Goal: Task Accomplishment & Management: Manage account settings

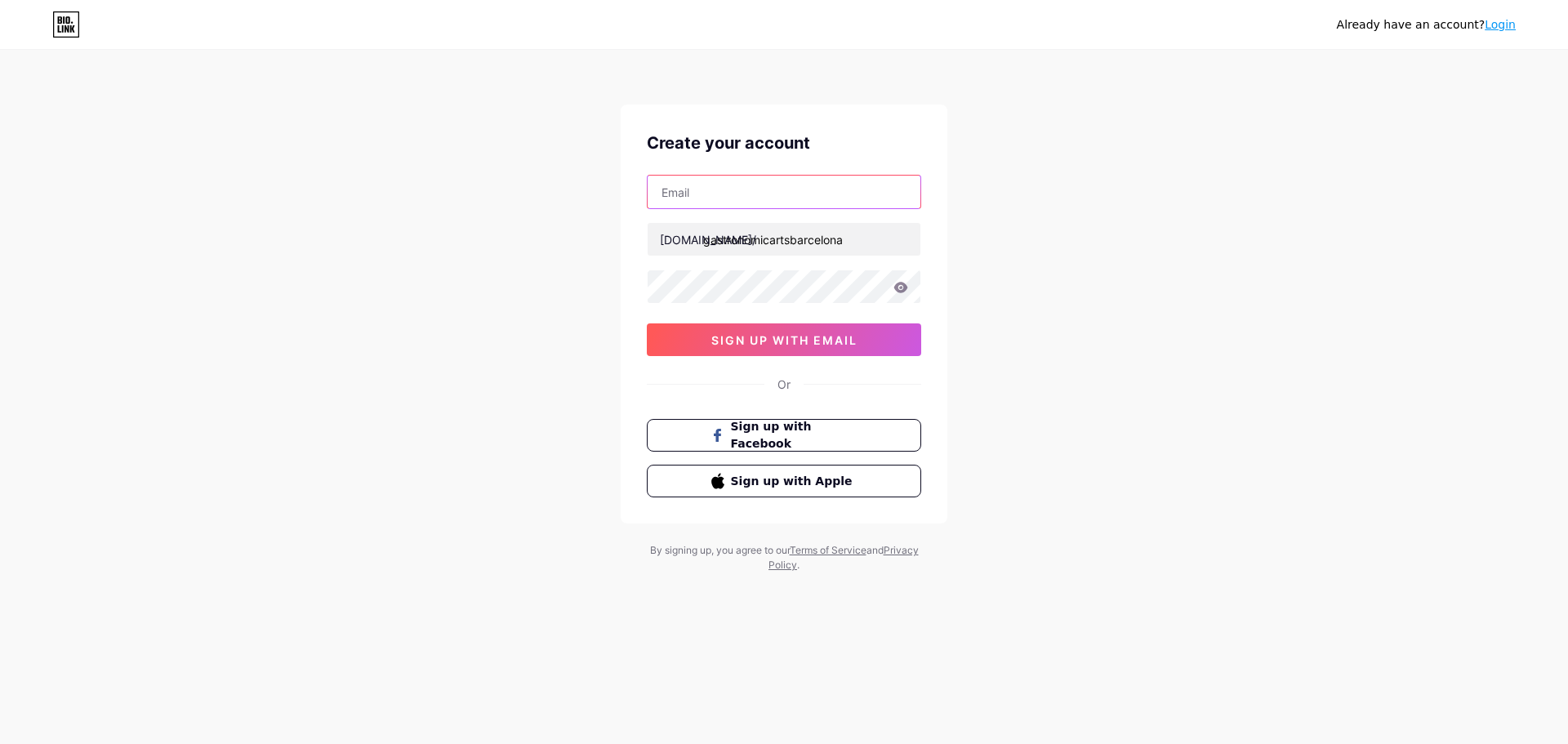
click at [727, 184] on input "text" at bounding box center [784, 192] width 273 height 33
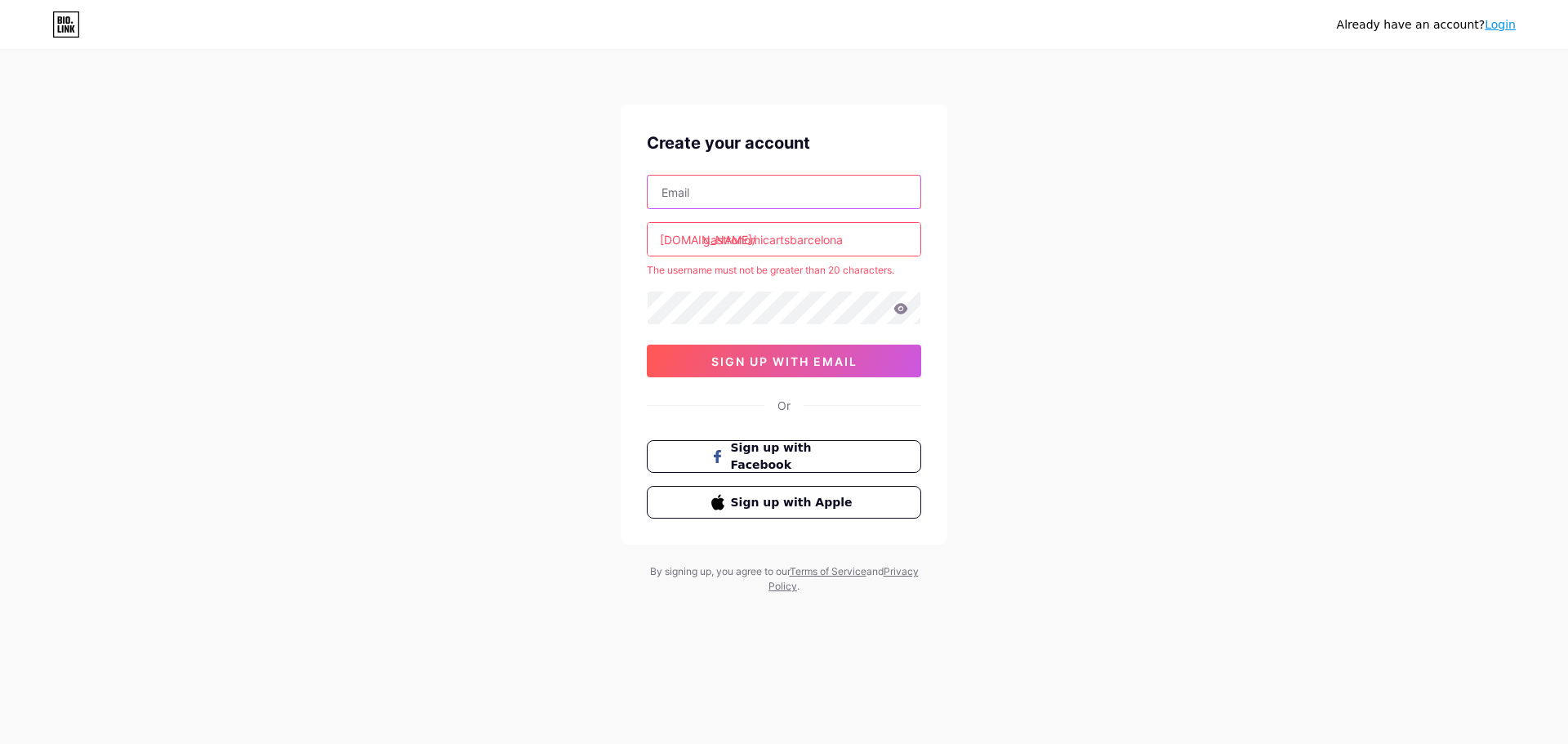
paste input "[EMAIL_ADDRESS][DOMAIN_NAME]"
type input "[EMAIL_ADDRESS][DOMAIN_NAME]"
click at [773, 235] on input "gastronomicartsbarcelona" at bounding box center [784, 238] width 273 height 33
drag, startPoint x: 794, startPoint y: 242, endPoint x: 920, endPoint y: 245, distance: 126.0
click at [920, 245] on input "gastronomicartsbarcelona" at bounding box center [784, 238] width 273 height 33
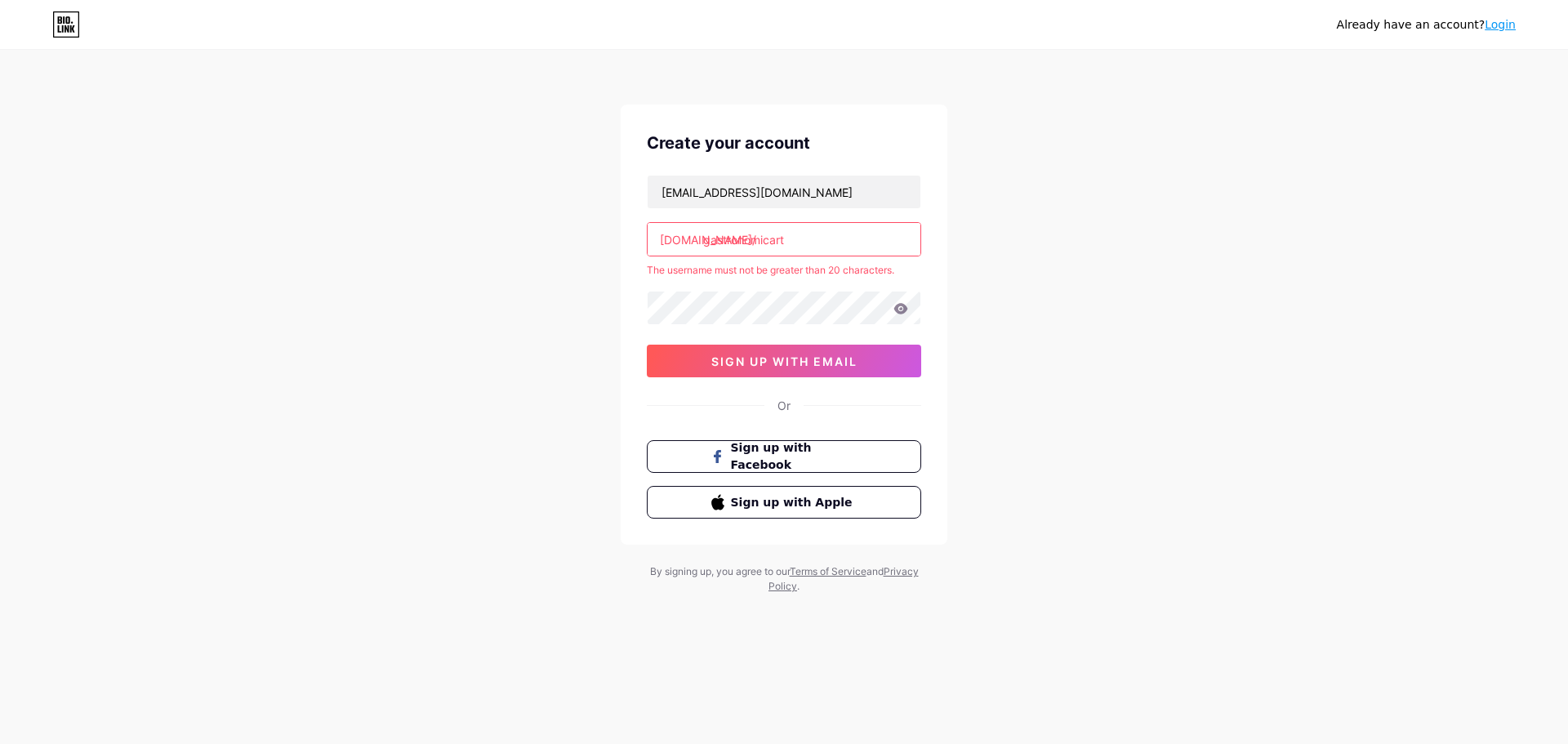
type input "gastronomicart"
click at [493, 372] on div "Already have an account? Login Create your account [EMAIL_ADDRESS][DOMAIN_NAME]…" at bounding box center [784, 323] width 1568 height 646
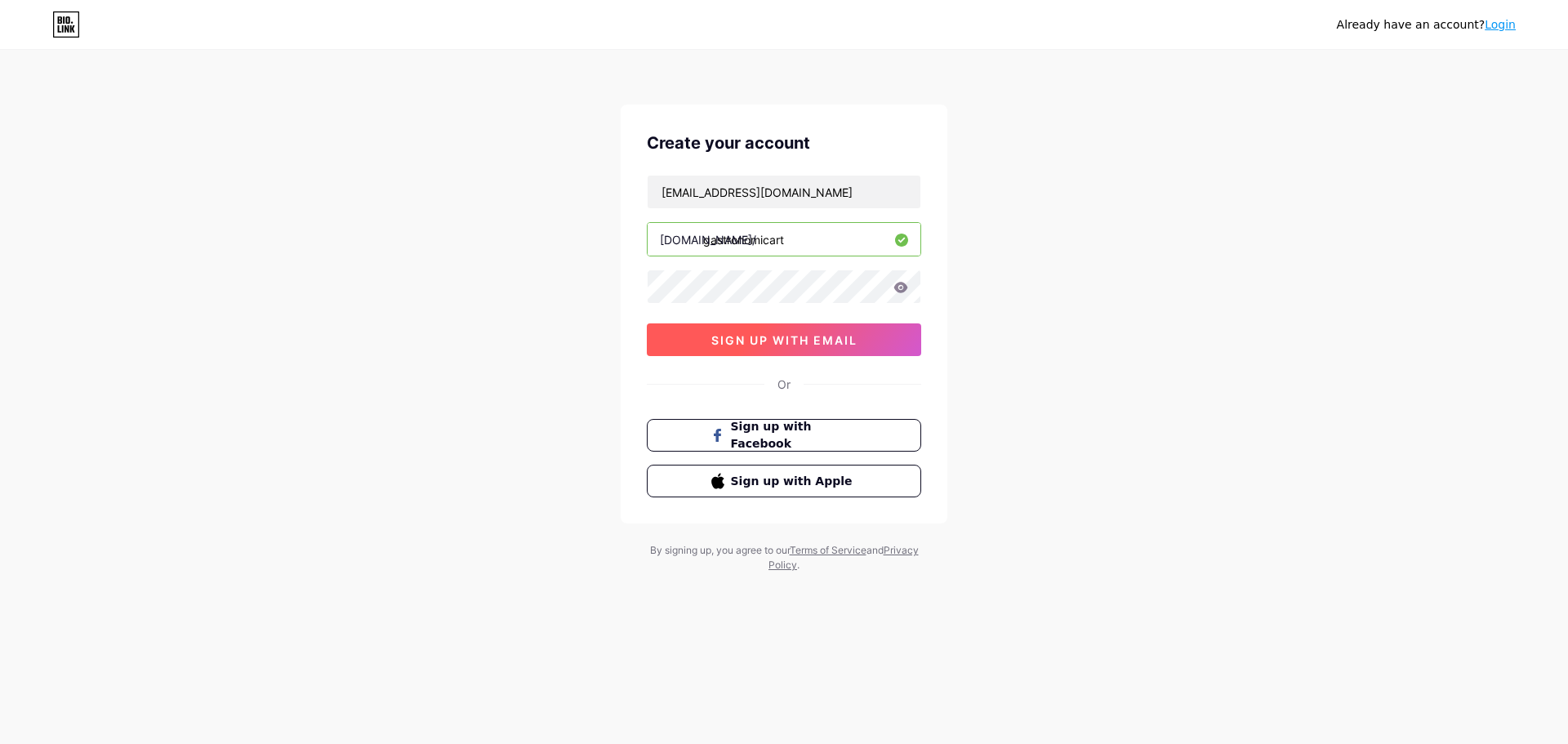
click at [736, 355] on button "sign up with email" at bounding box center [784, 340] width 274 height 33
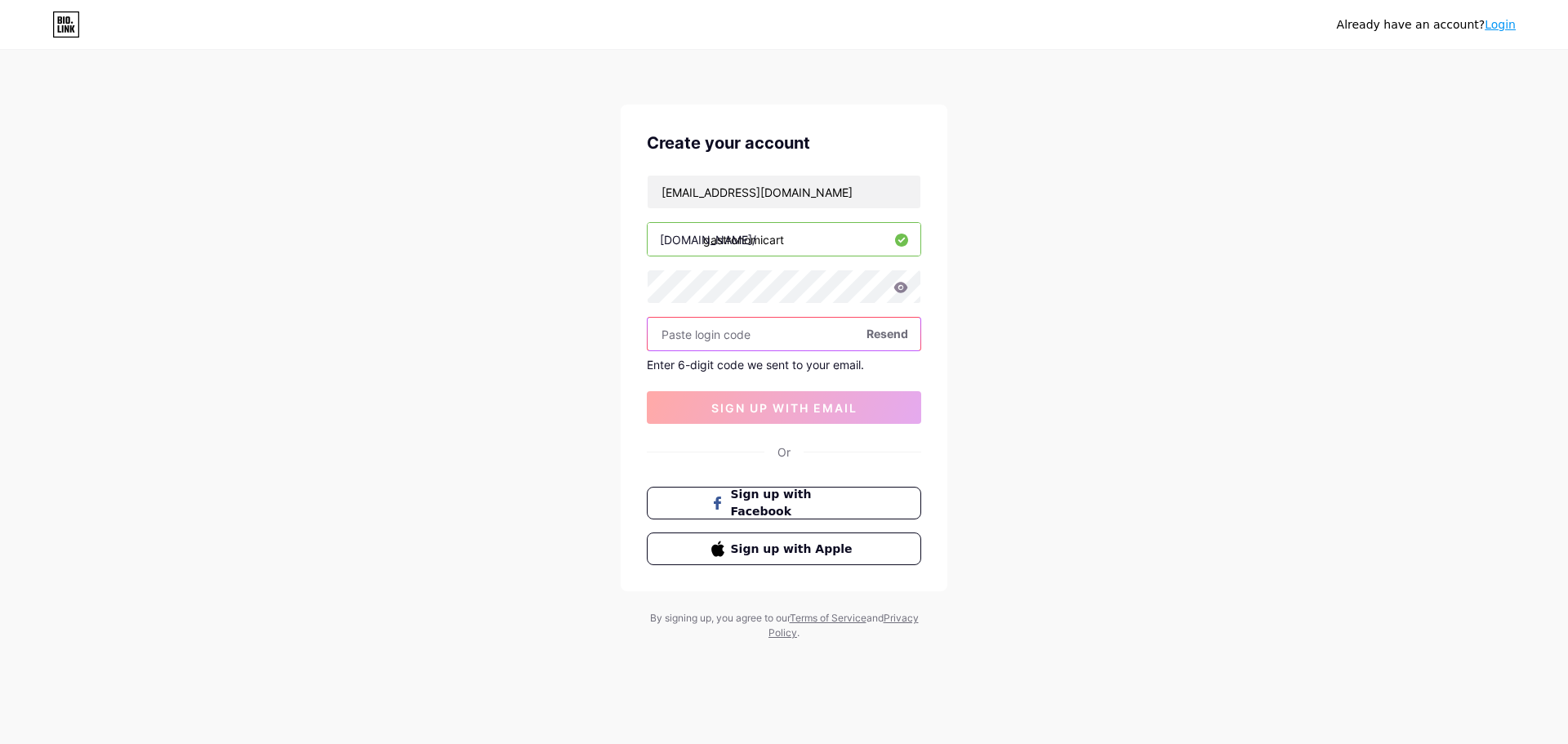
paste input "450400"
type input "450400"
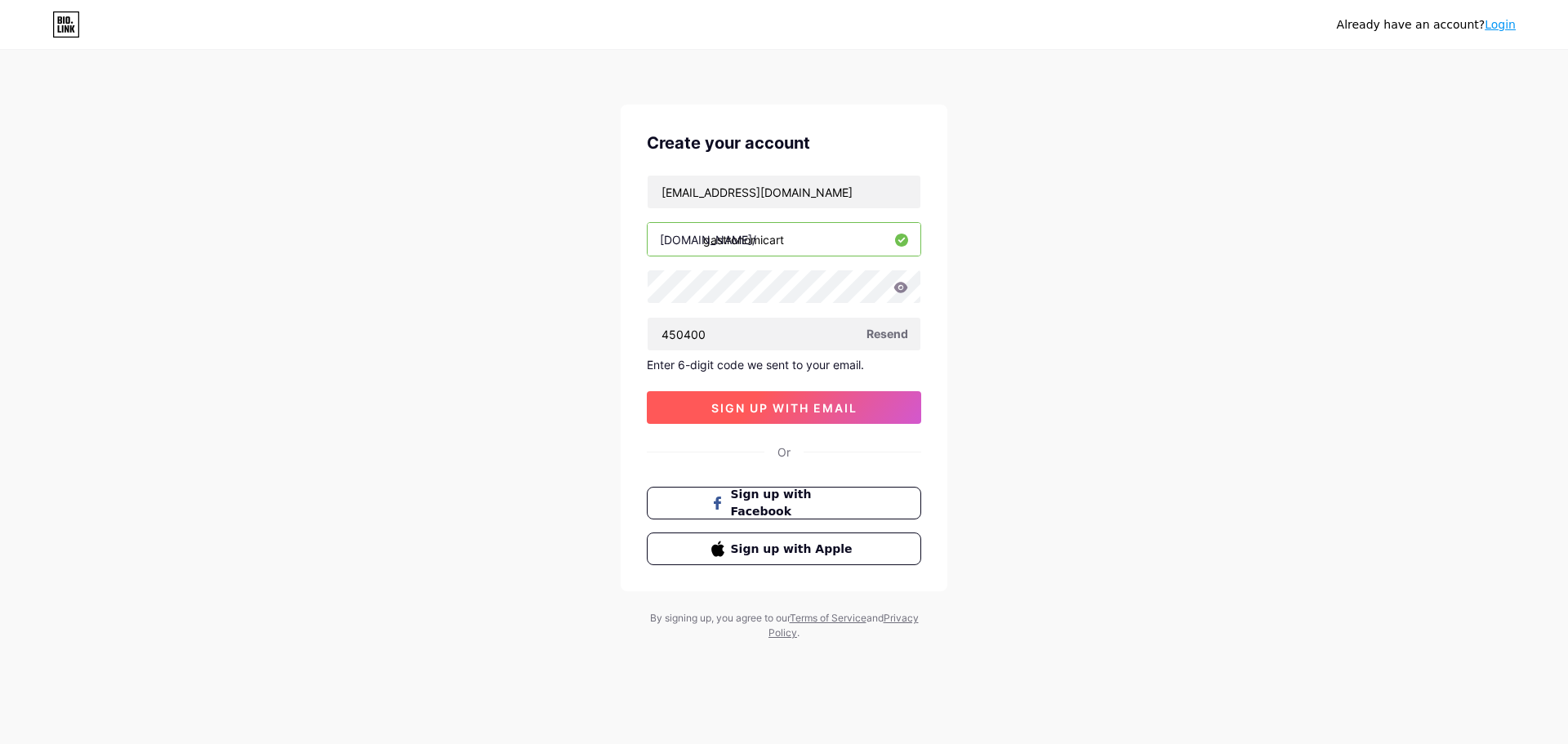
click at [761, 407] on span "sign up with email" at bounding box center [784, 408] width 146 height 14
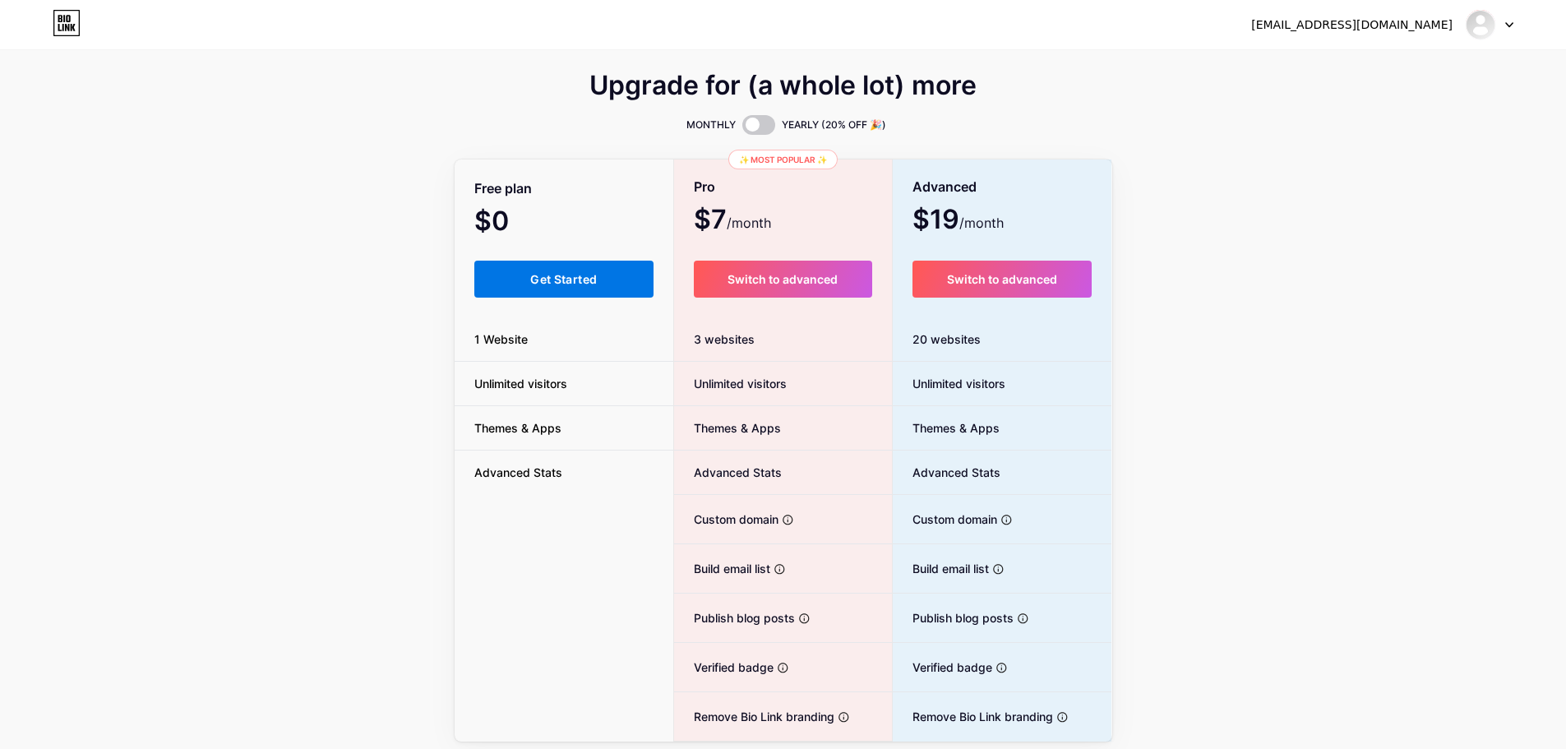
click at [571, 275] on span "Get Started" at bounding box center [563, 279] width 67 height 14
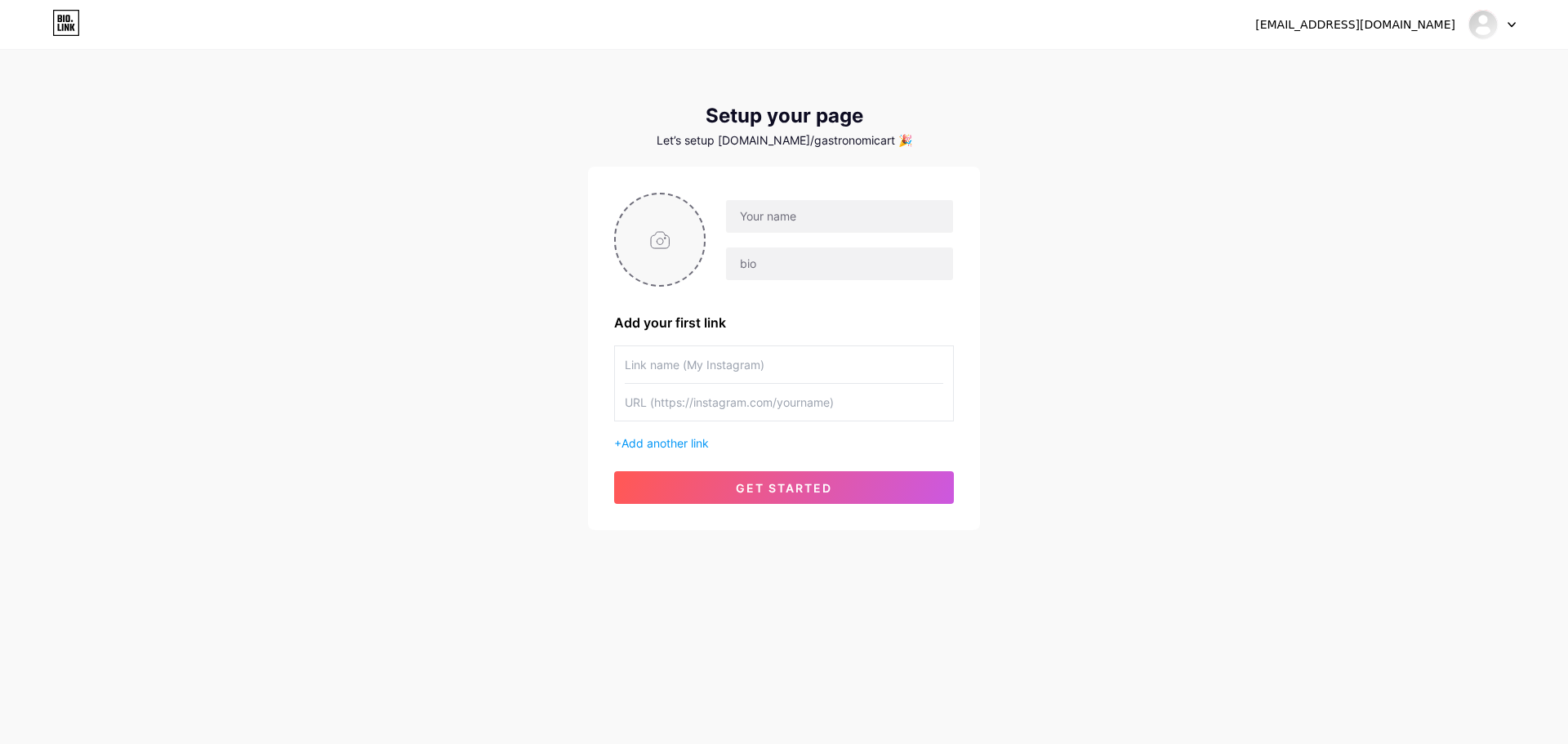
click at [668, 232] on input "file" at bounding box center [660, 239] width 88 height 90
type input "C:\fakepath\gastronomicartsbarcelona-logo.jpg"
click at [816, 223] on input "text" at bounding box center [840, 216] width 228 height 33
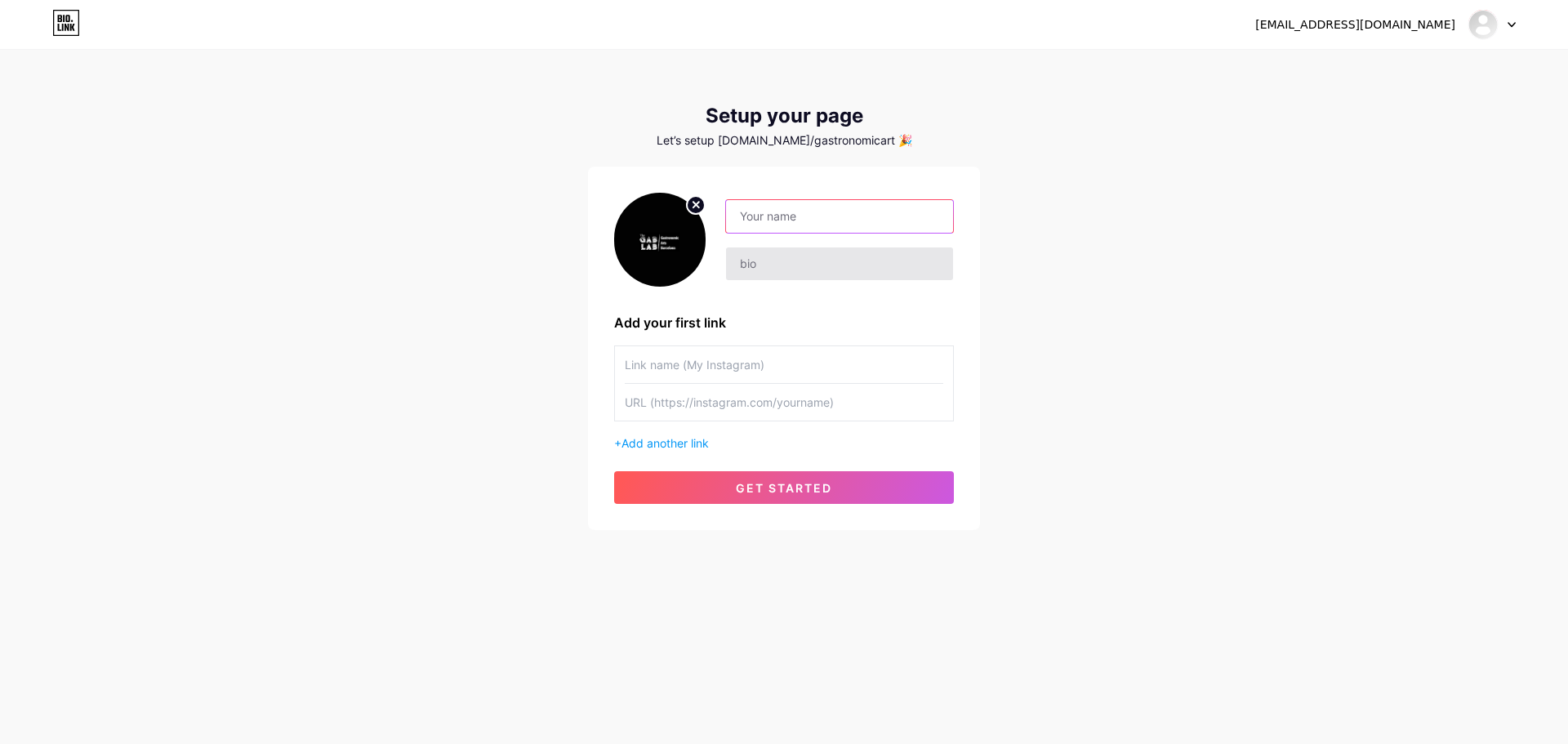
paste input "Gastronomic Arts [GEOGRAPHIC_DATA]"
type input "Gastronomic Arts [GEOGRAPHIC_DATA]"
click at [772, 256] on input "text" at bounding box center [840, 263] width 228 height 33
click at [719, 394] on input "text" at bounding box center [784, 401] width 319 height 37
paste input "[URL][DOMAIN_NAME]"
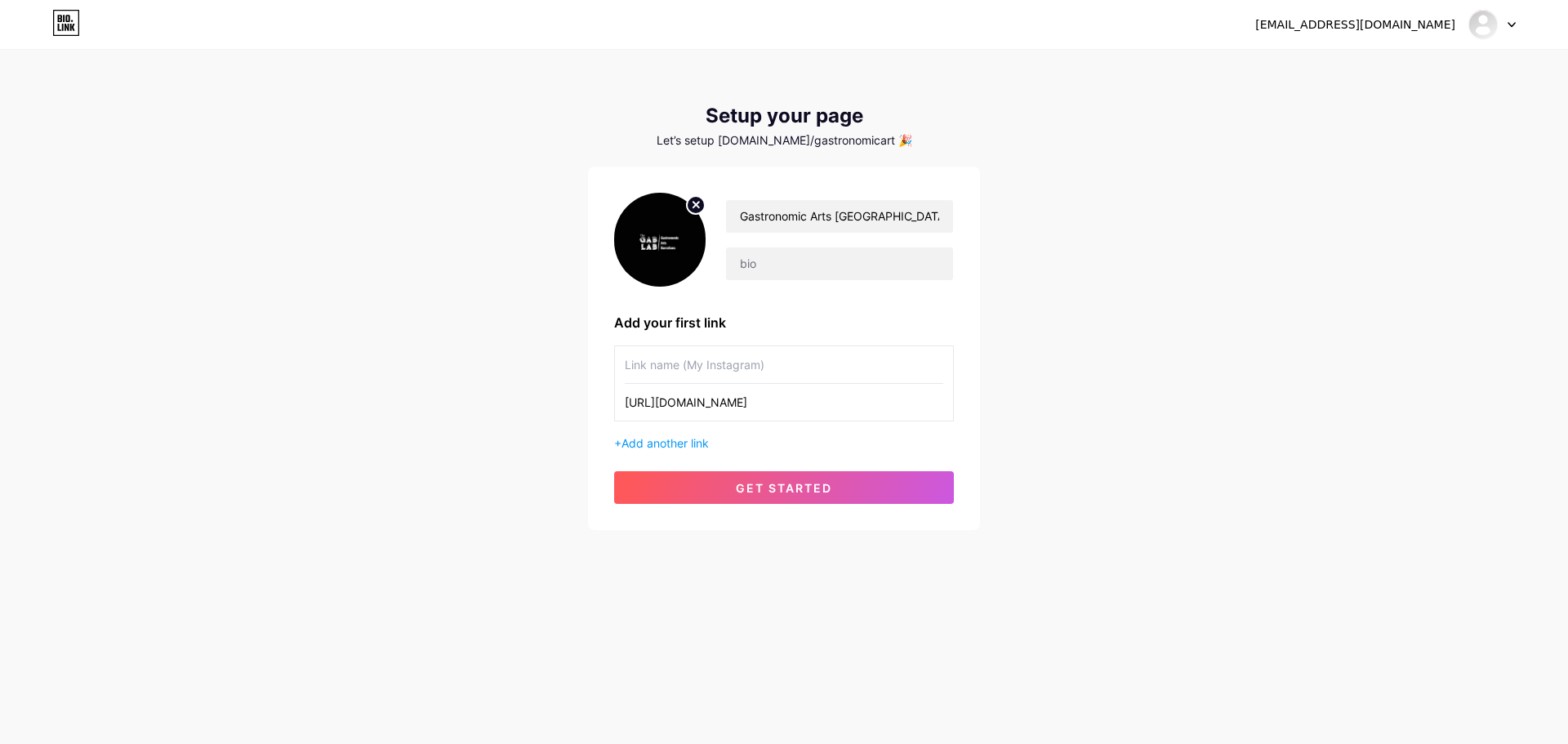
click at [710, 397] on input "[URL][DOMAIN_NAME]" at bounding box center [784, 401] width 319 height 37
type input "[URL][DOMAIN_NAME]"
click at [708, 357] on input "text" at bounding box center [784, 365] width 319 height 37
paste input "instagram"
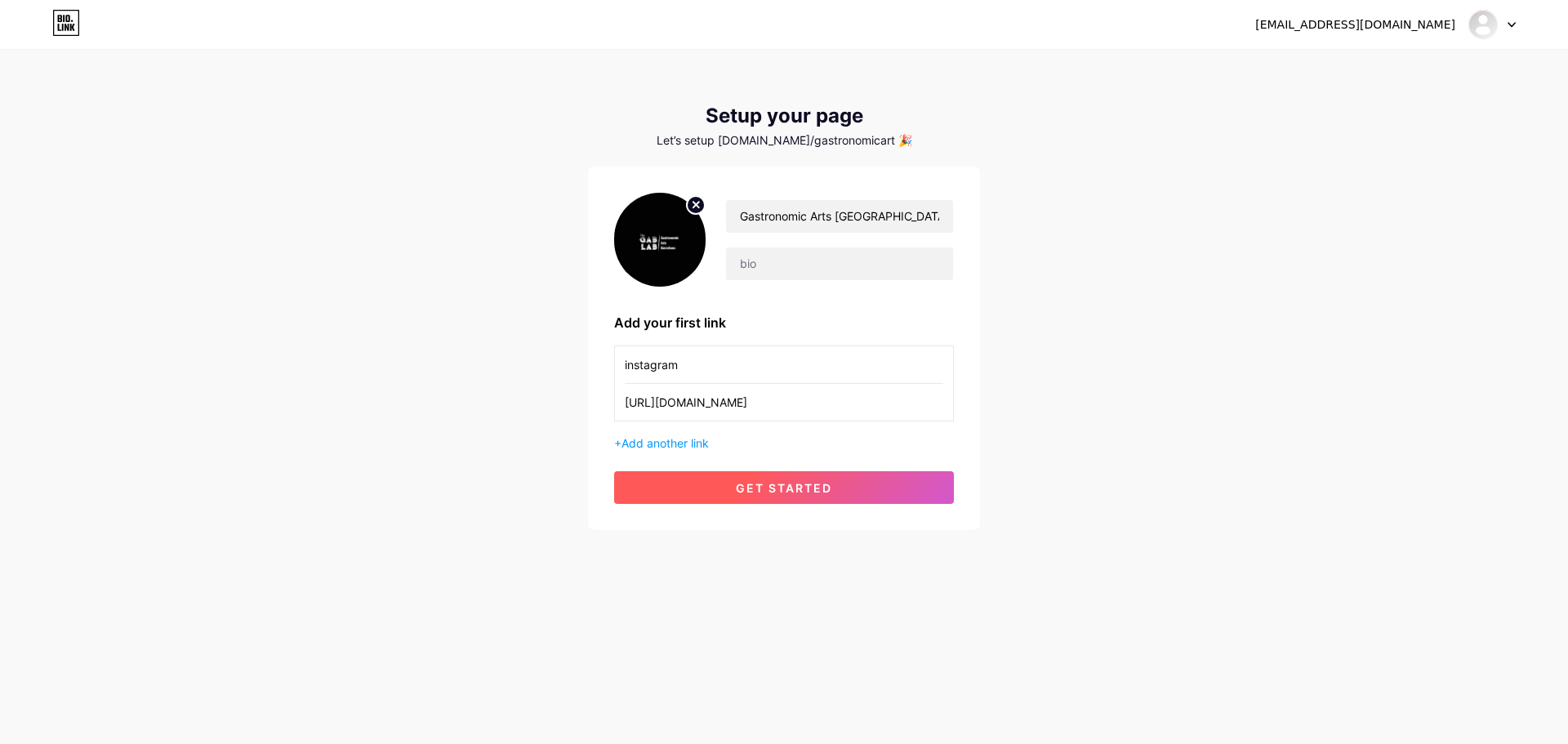
type input "instagram"
click at [769, 493] on span "get started" at bounding box center [784, 488] width 96 height 14
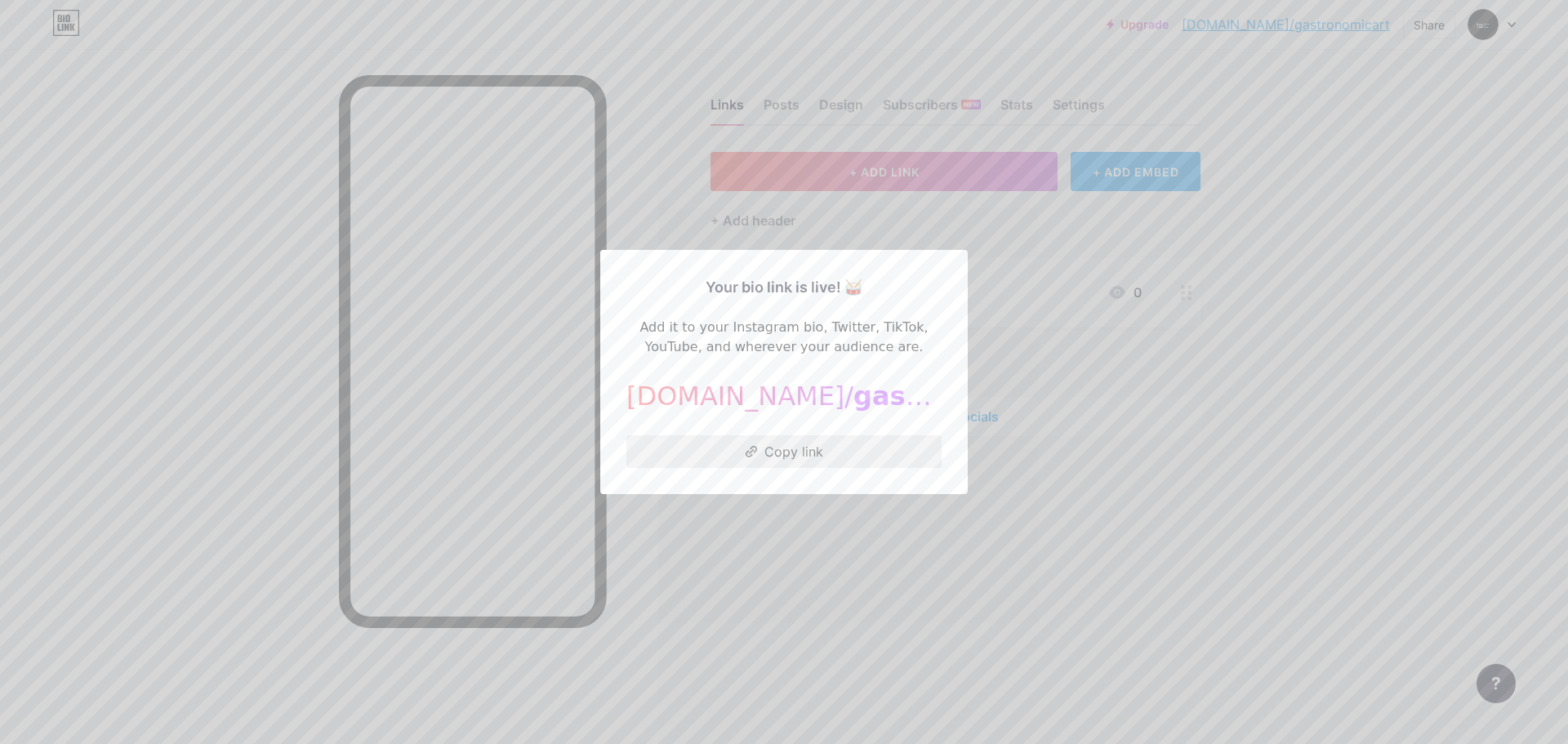
click at [787, 452] on button "Copy link" at bounding box center [783, 451] width 315 height 33
click at [805, 575] on div at bounding box center [784, 372] width 1568 height 744
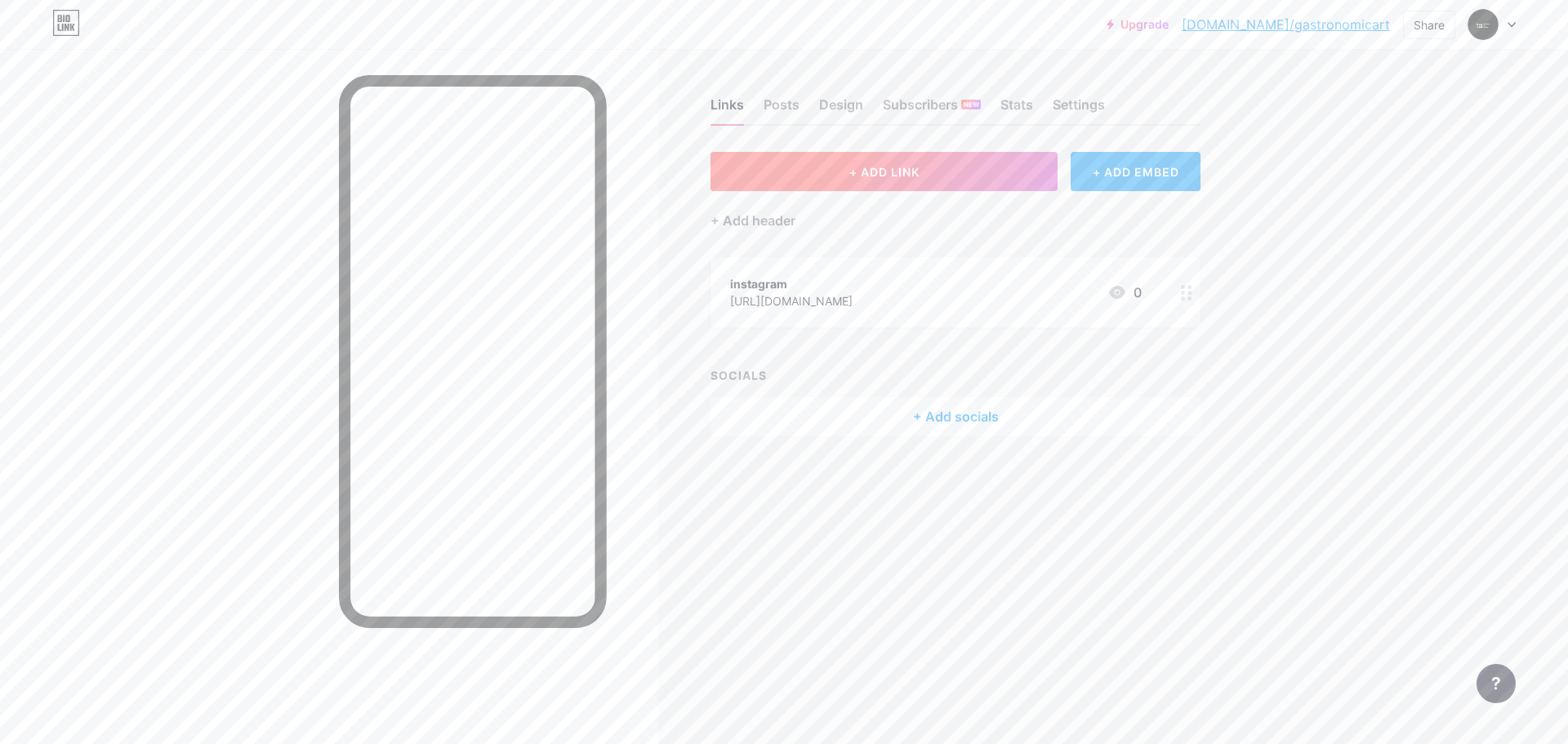
click at [861, 175] on span "+ ADD LINK" at bounding box center [884, 172] width 71 height 14
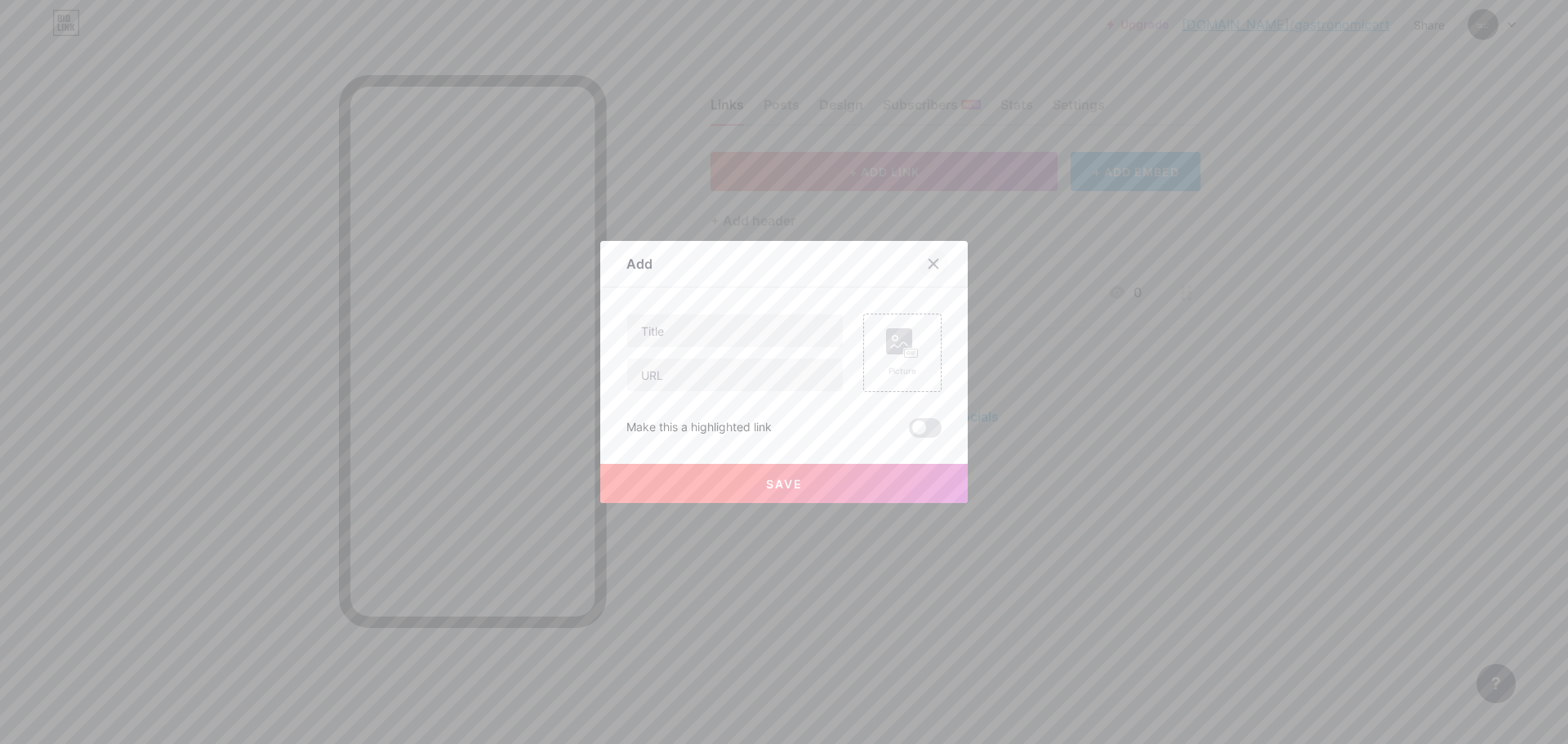
click at [919, 259] on div at bounding box center [934, 264] width 30 height 30
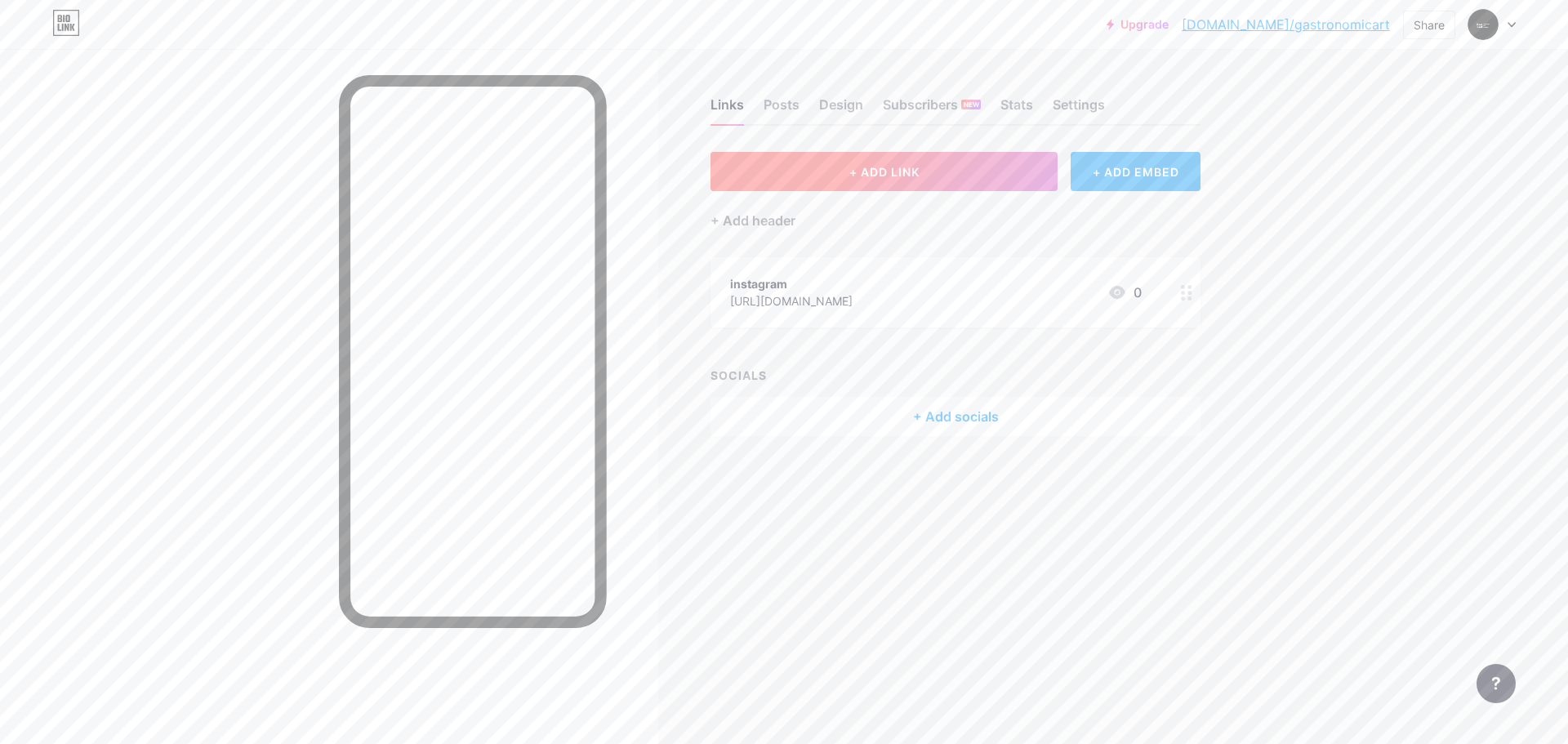
click at [867, 158] on button "+ ADD LINK" at bounding box center [883, 171] width 347 height 39
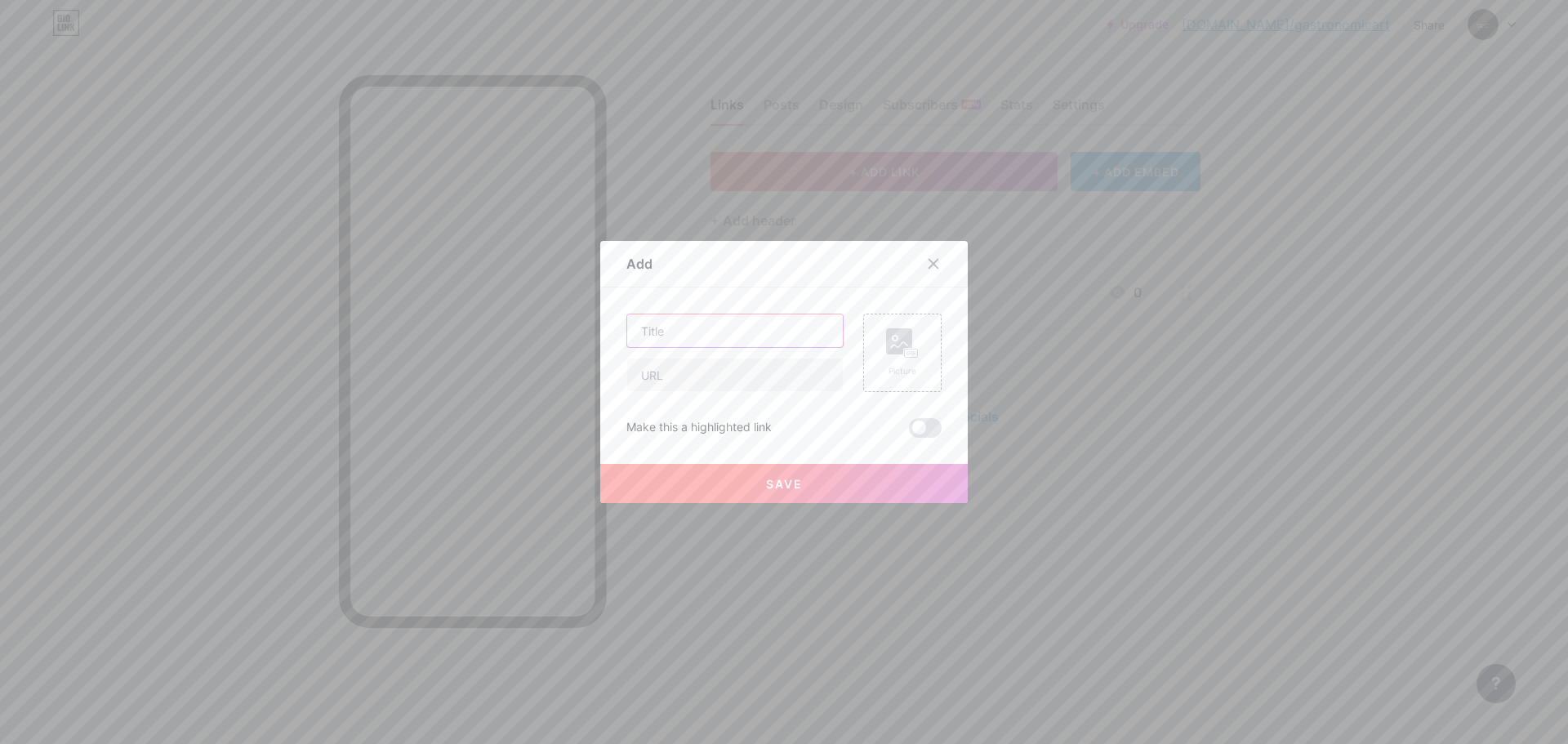
click at [691, 324] on input "text" at bounding box center [734, 330] width 216 height 33
paste input "barcelona cooking class"
type input "barcelona cooking class"
click at [681, 359] on input "text" at bounding box center [734, 374] width 216 height 33
paste input "[URL][DOMAIN_NAME]"
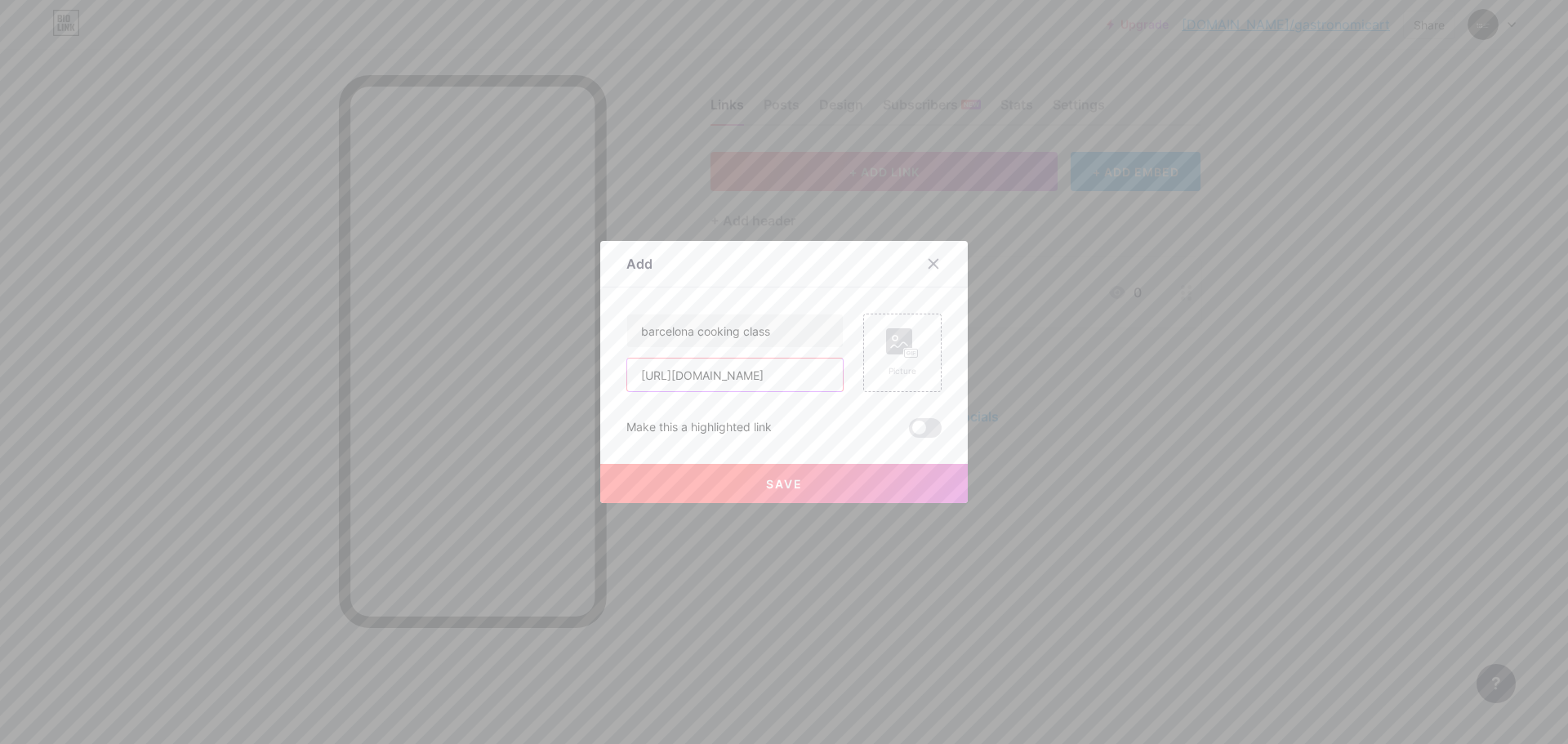
scroll to position [0, 53]
type input "[URL][DOMAIN_NAME]"
click at [781, 483] on span "Save" at bounding box center [784, 484] width 37 height 14
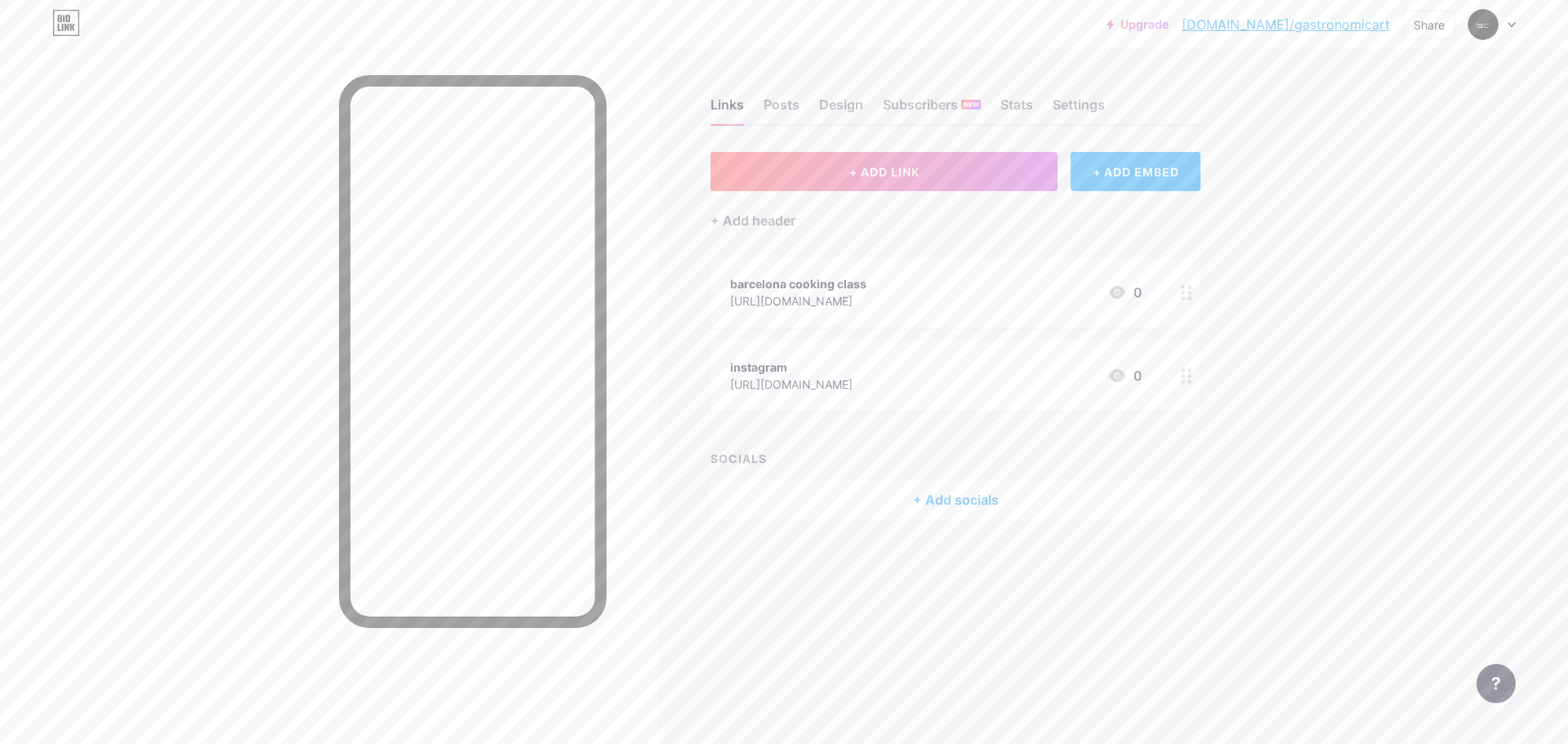
click at [943, 364] on div "instagram [URL][DOMAIN_NAME] 0" at bounding box center [936, 375] width 411 height 38
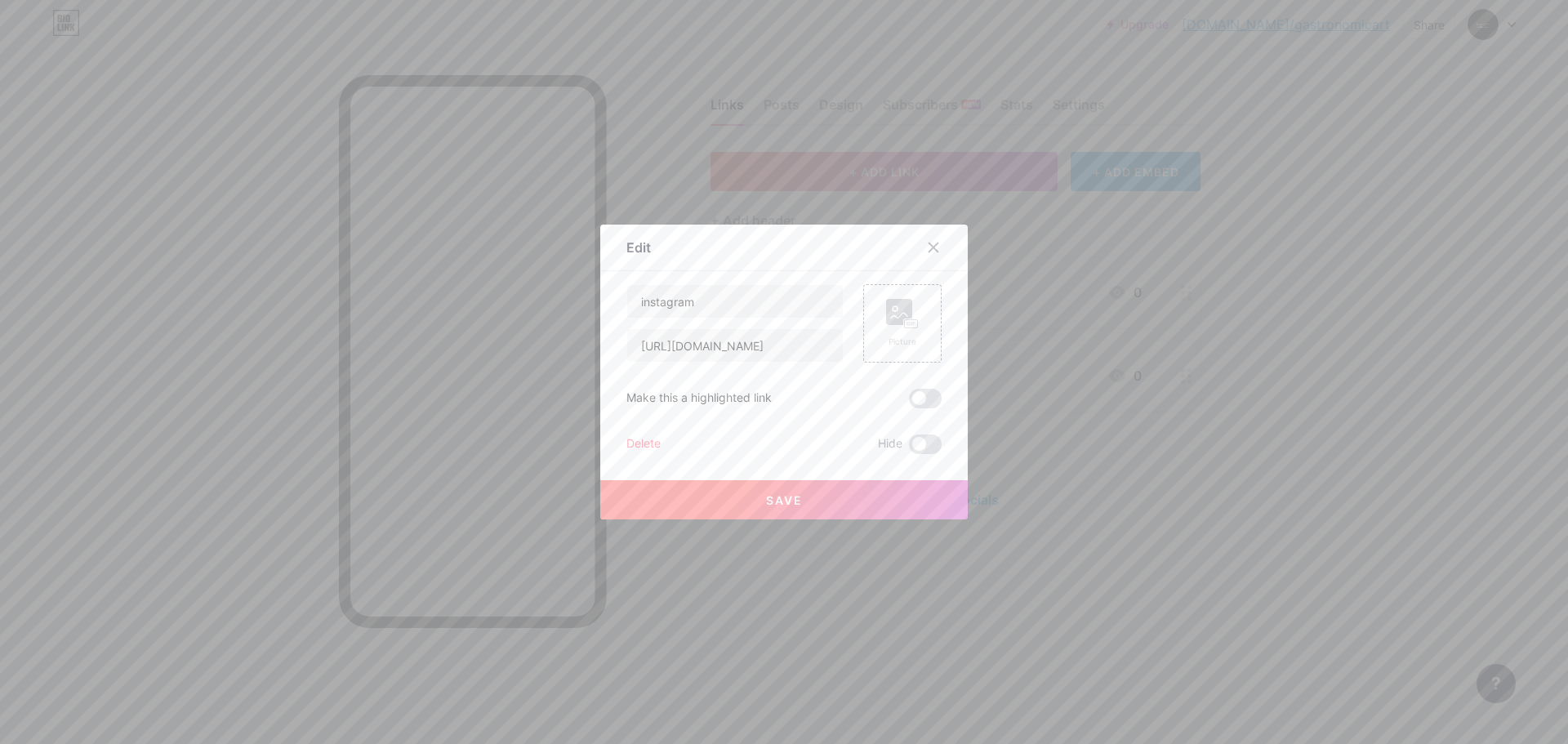
click at [646, 435] on div "Delete" at bounding box center [643, 444] width 35 height 20
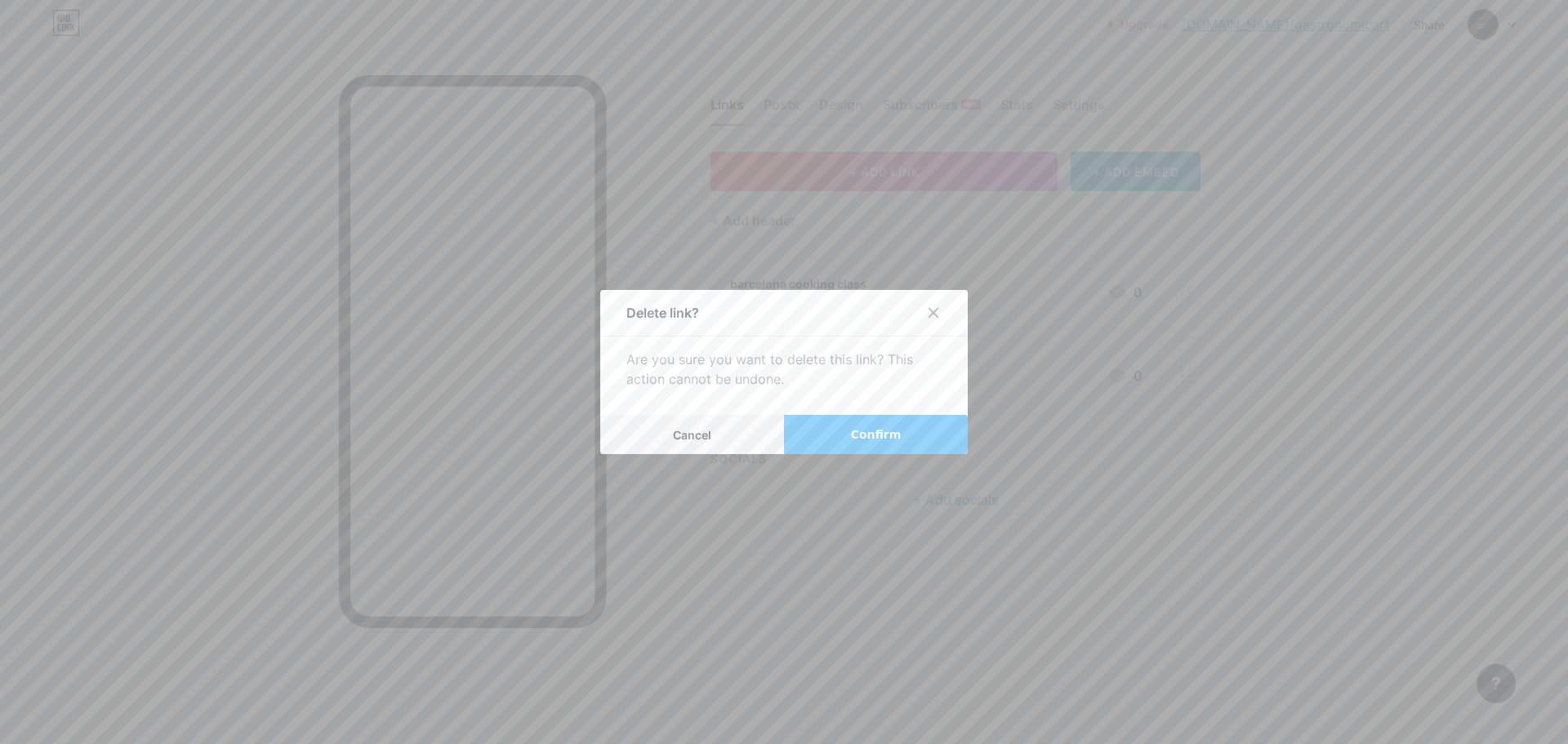
click at [876, 433] on span "Confirm" at bounding box center [876, 434] width 51 height 17
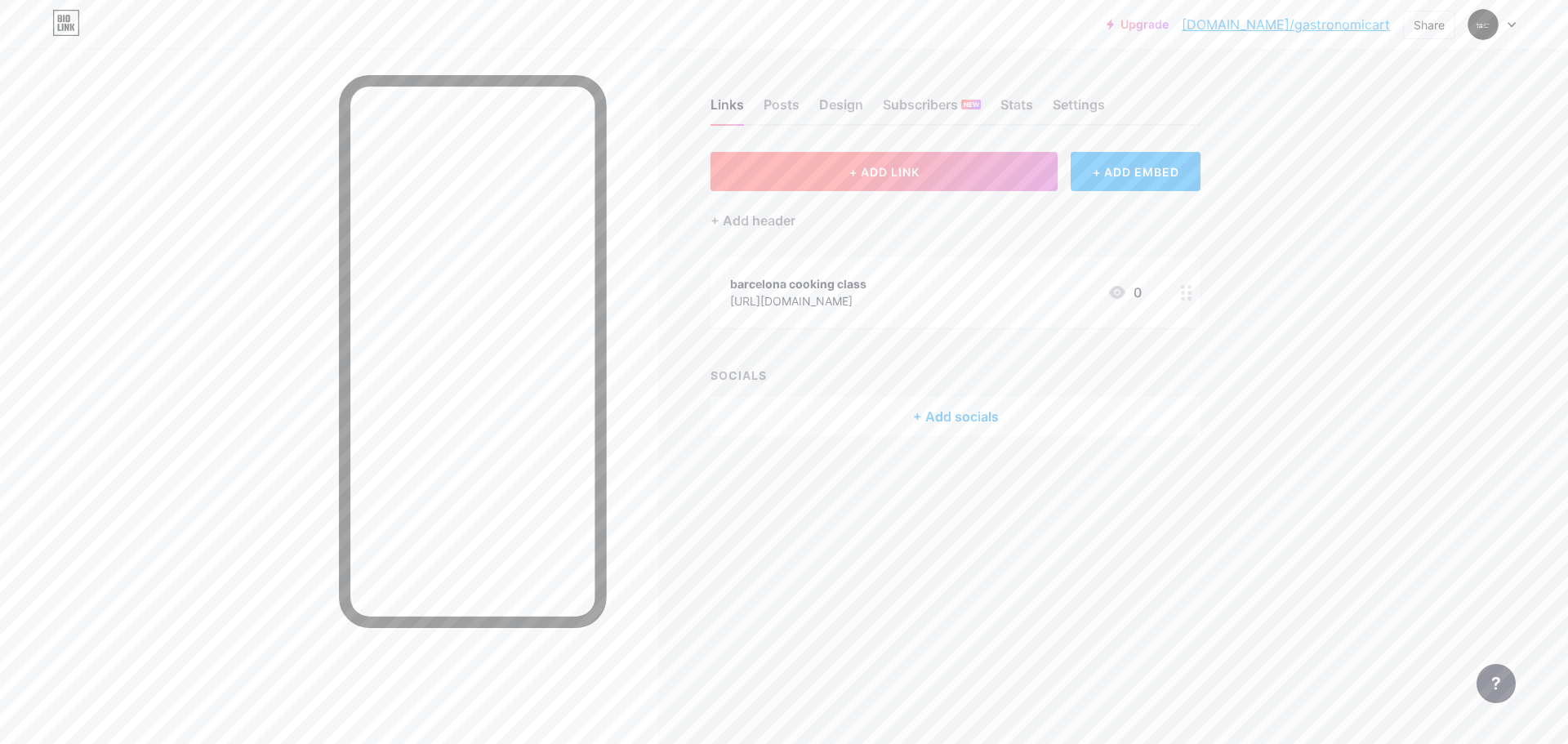
click at [846, 176] on button "+ ADD LINK" at bounding box center [883, 171] width 347 height 39
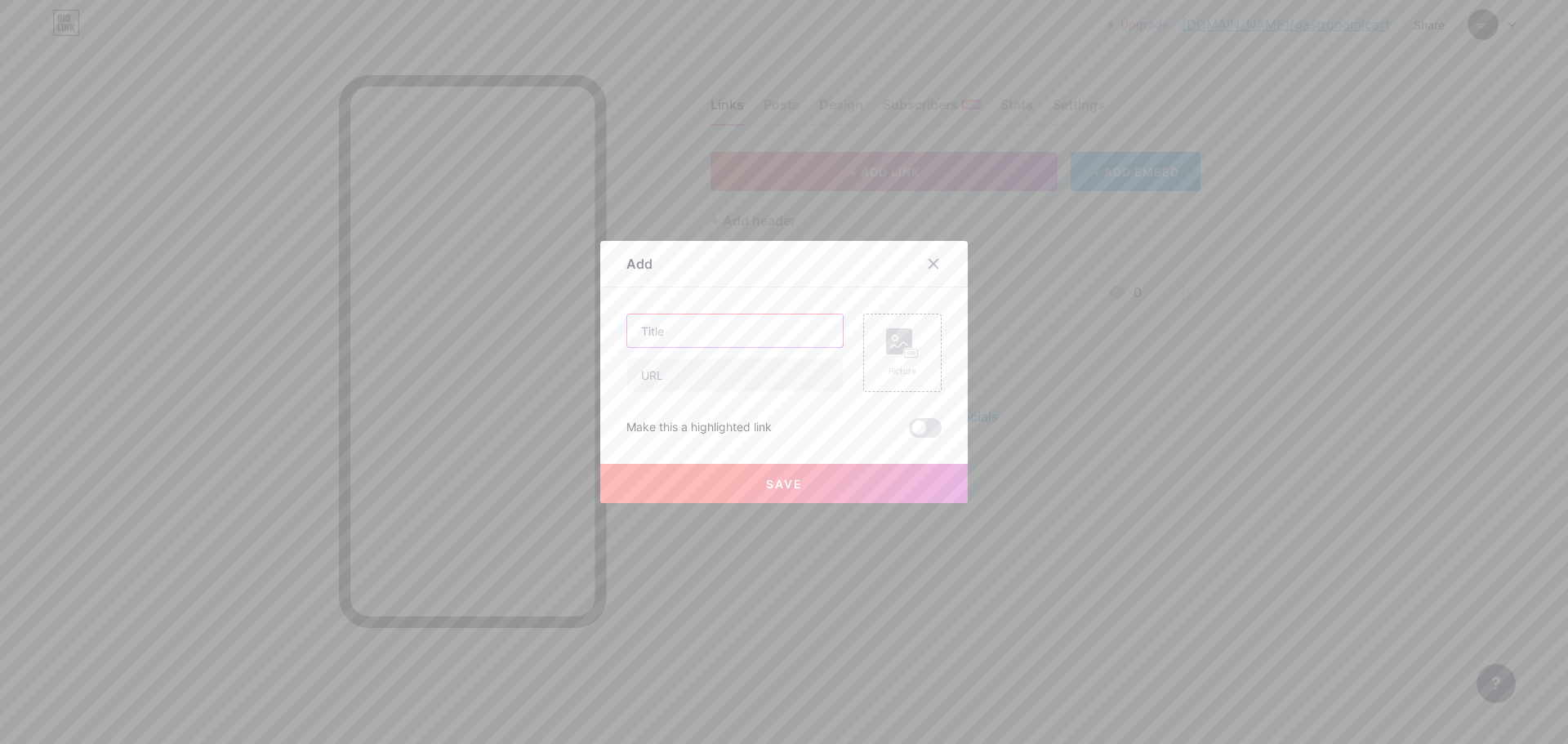
click at [663, 330] on input "text" at bounding box center [734, 330] width 216 height 33
click at [668, 370] on input "text" at bounding box center [734, 374] width 216 height 33
paste input "[URL][DOMAIN_NAME]"
type input "[URL][DOMAIN_NAME]"
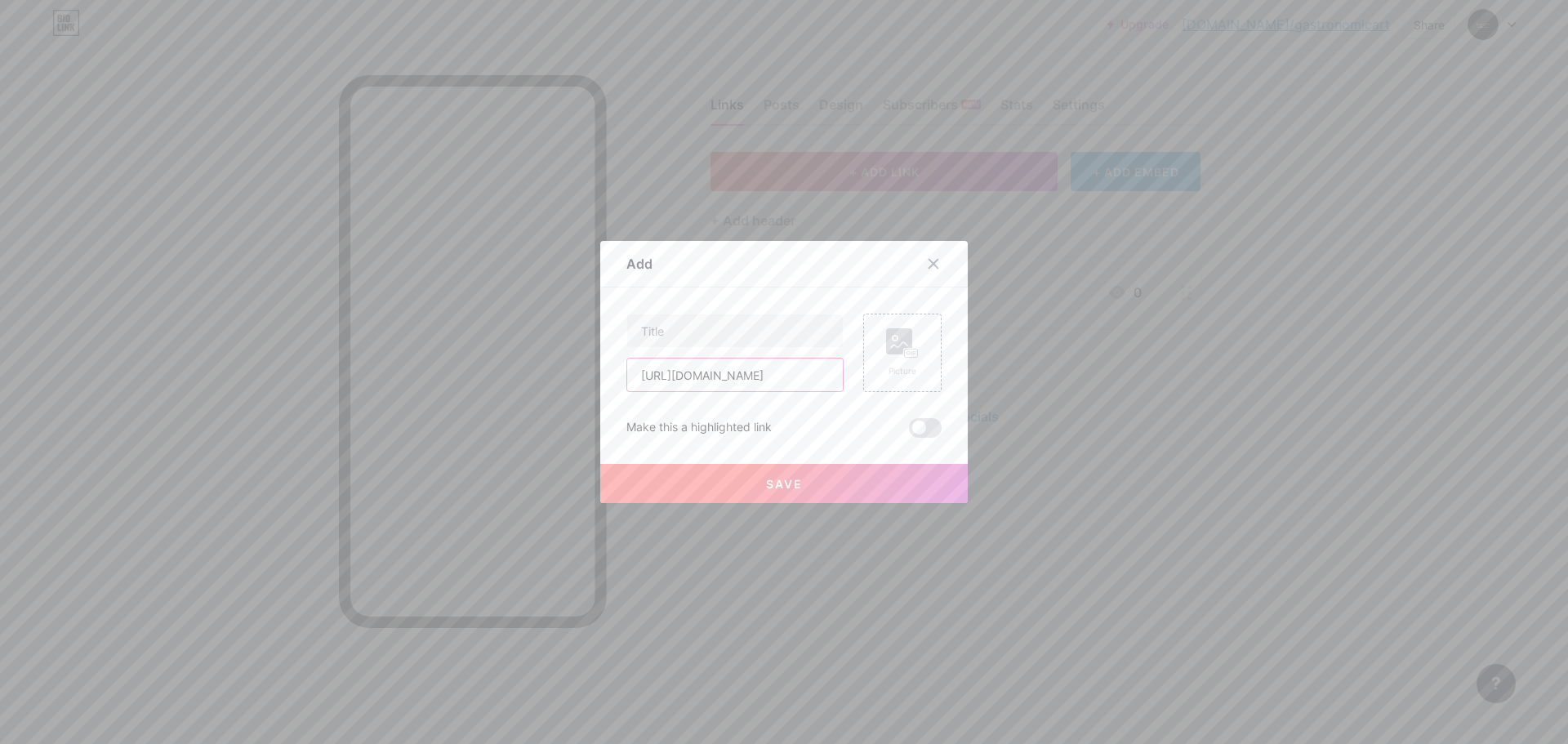
scroll to position [0, 0]
click at [693, 333] on input "text" at bounding box center [734, 330] width 216 height 33
paste input "facebook"
type input "facebook"
click at [731, 470] on button "Save" at bounding box center [784, 483] width 368 height 39
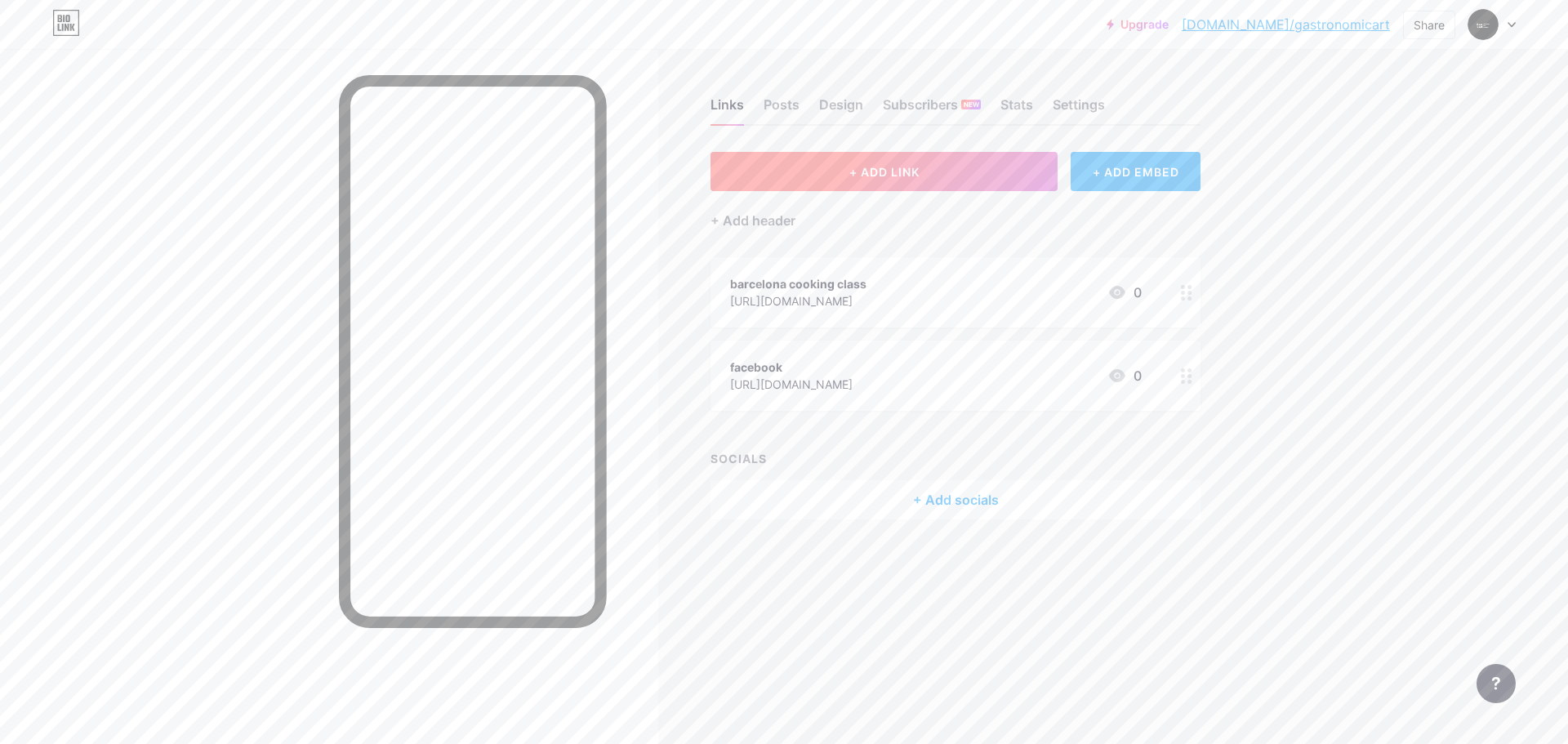
click at [847, 183] on button "+ ADD LINK" at bounding box center [883, 171] width 347 height 39
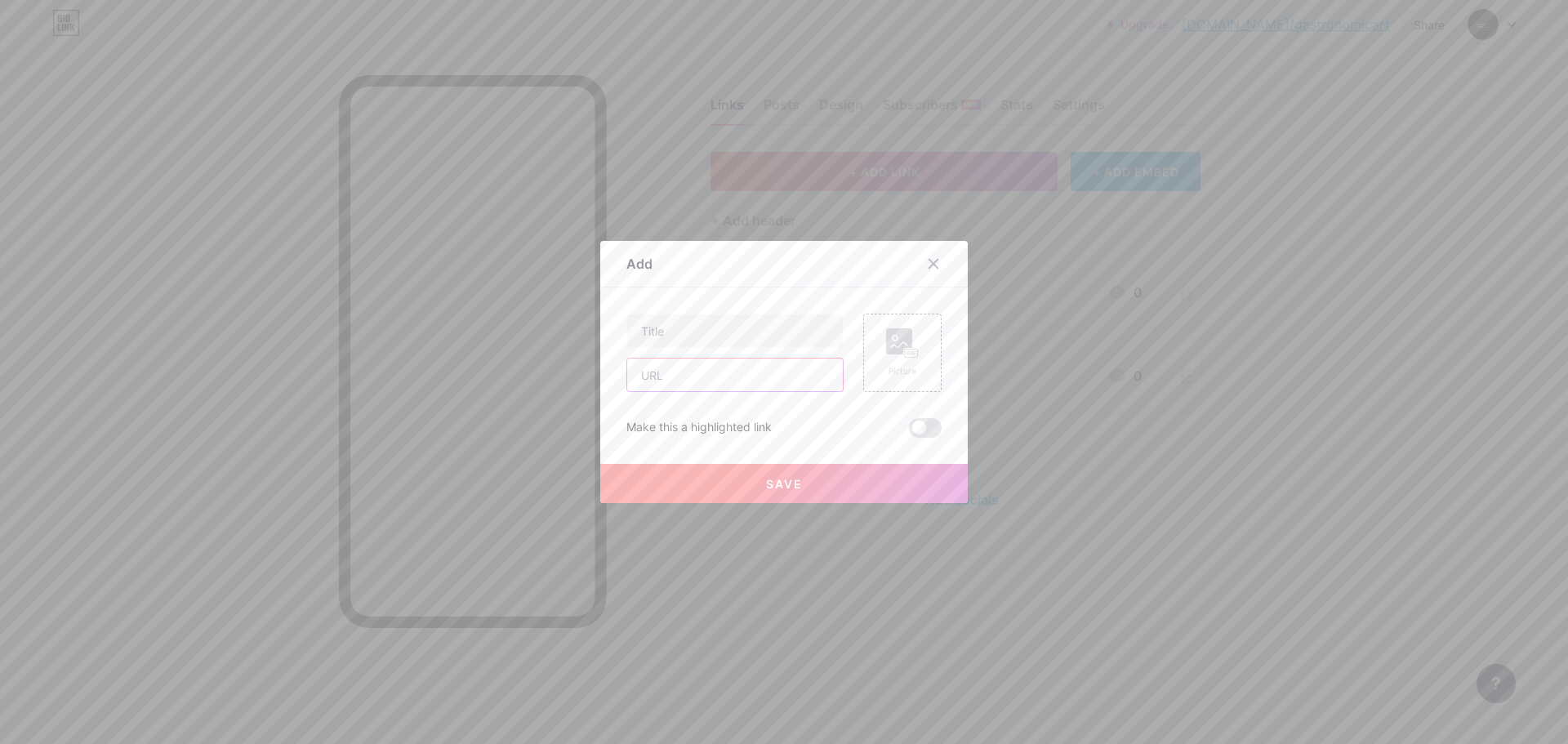
click at [686, 373] on input "text" at bounding box center [734, 374] width 216 height 33
paste input "[URL][DOMAIN_NAME]"
click at [690, 378] on input "[URL][DOMAIN_NAME]" at bounding box center [734, 374] width 216 height 33
type input "[URL][DOMAIN_NAME]"
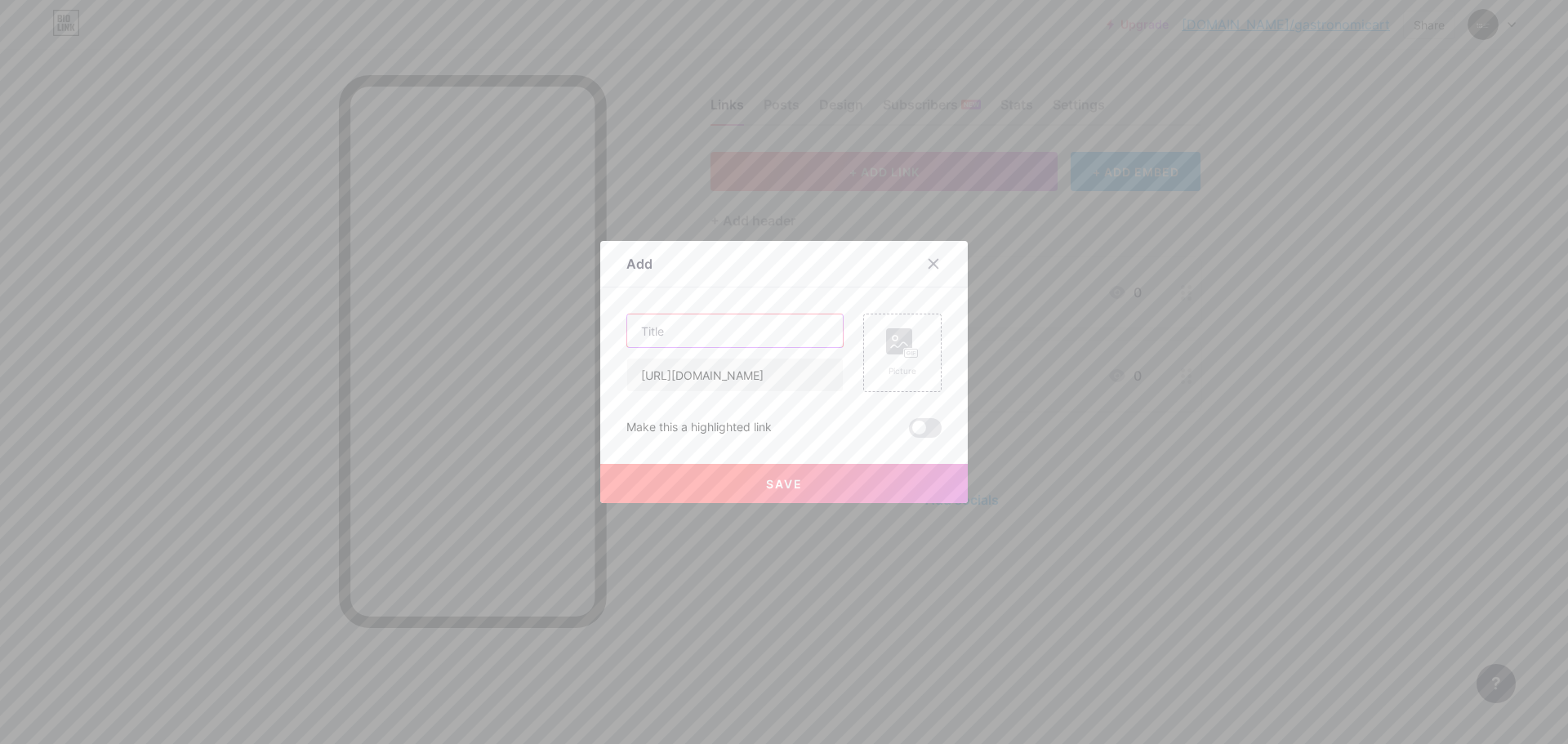
click at [686, 328] on input "text" at bounding box center [734, 330] width 216 height 33
paste input "twitter"
type input "twitter"
click at [766, 484] on span "Save" at bounding box center [784, 484] width 37 height 14
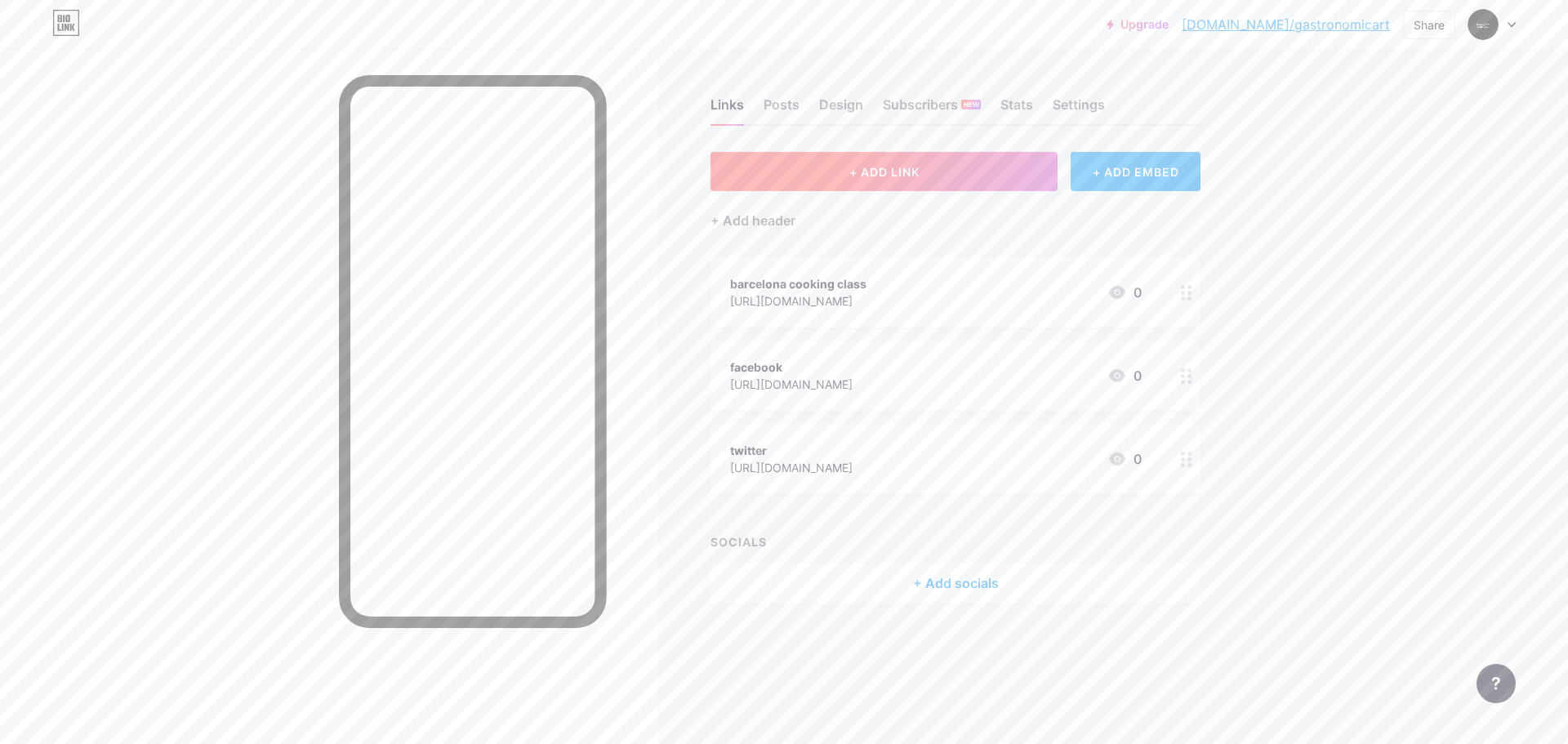
click at [844, 181] on button "+ ADD LINK" at bounding box center [883, 171] width 347 height 39
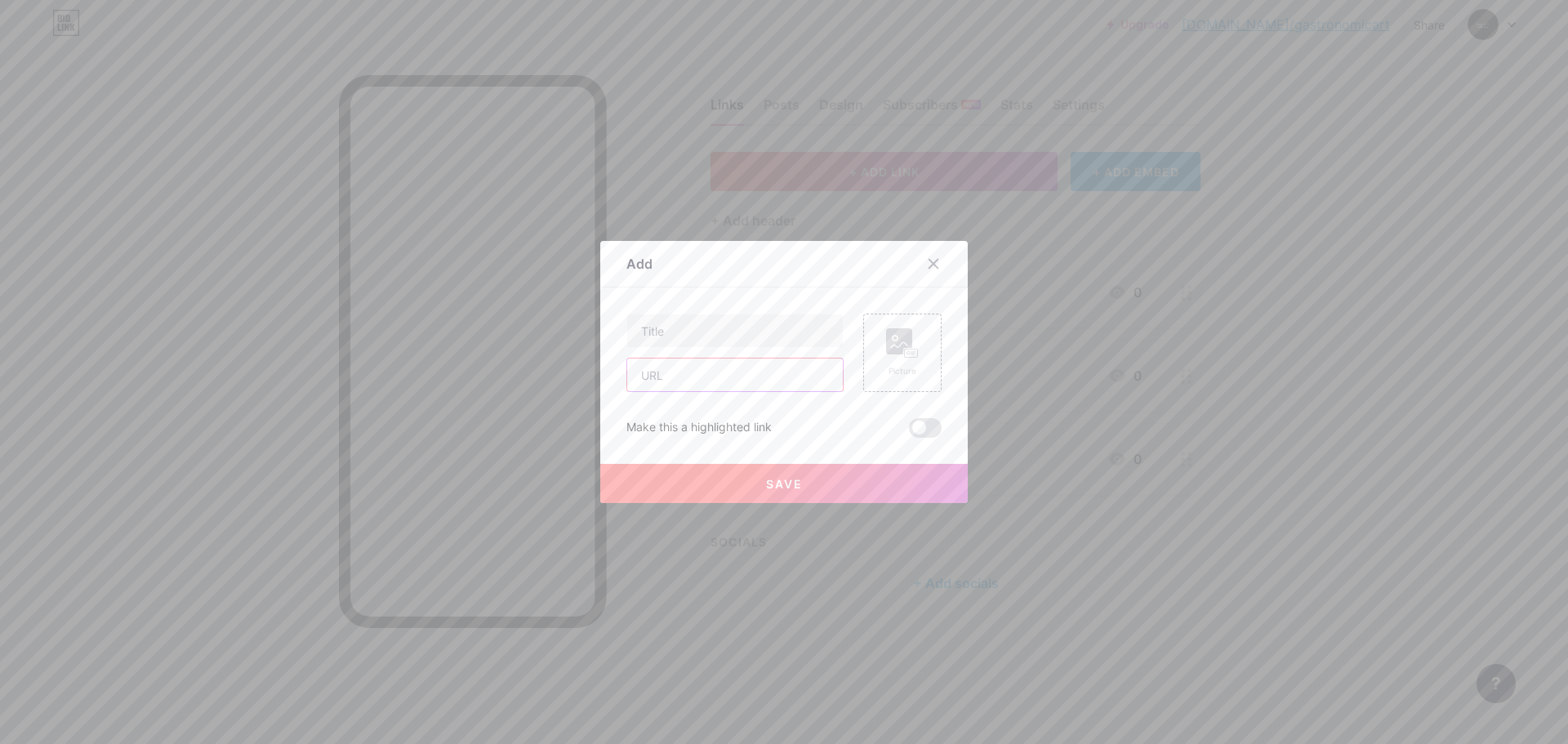
click at [669, 373] on input "text" at bounding box center [734, 374] width 216 height 33
paste input "[URL][DOMAIN_NAME]"
click at [663, 373] on input "[URL][DOMAIN_NAME]" at bounding box center [734, 374] width 216 height 33
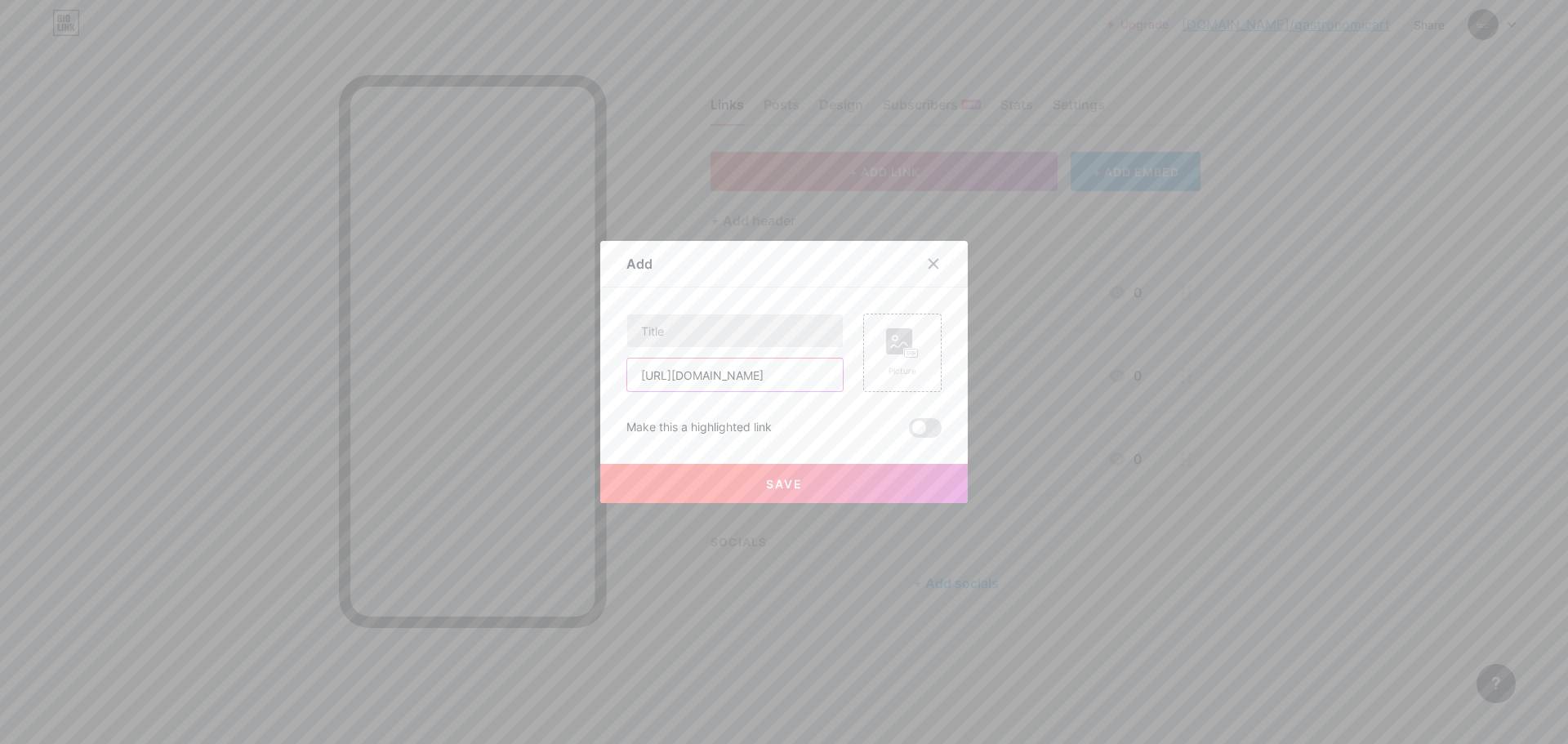
type input "[URL][DOMAIN_NAME]"
click at [686, 334] on input "text" at bounding box center [734, 330] width 216 height 33
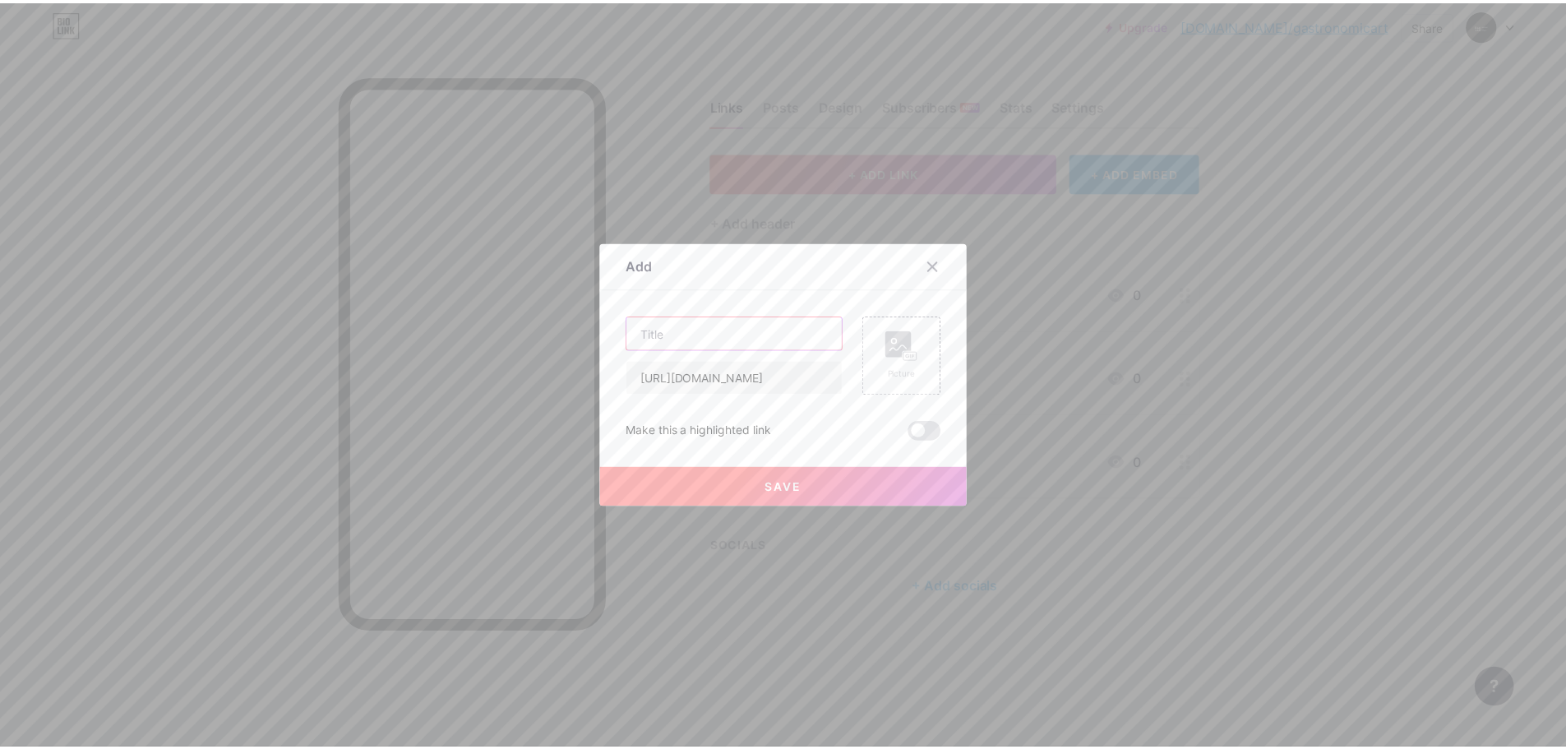
scroll to position [0, 0]
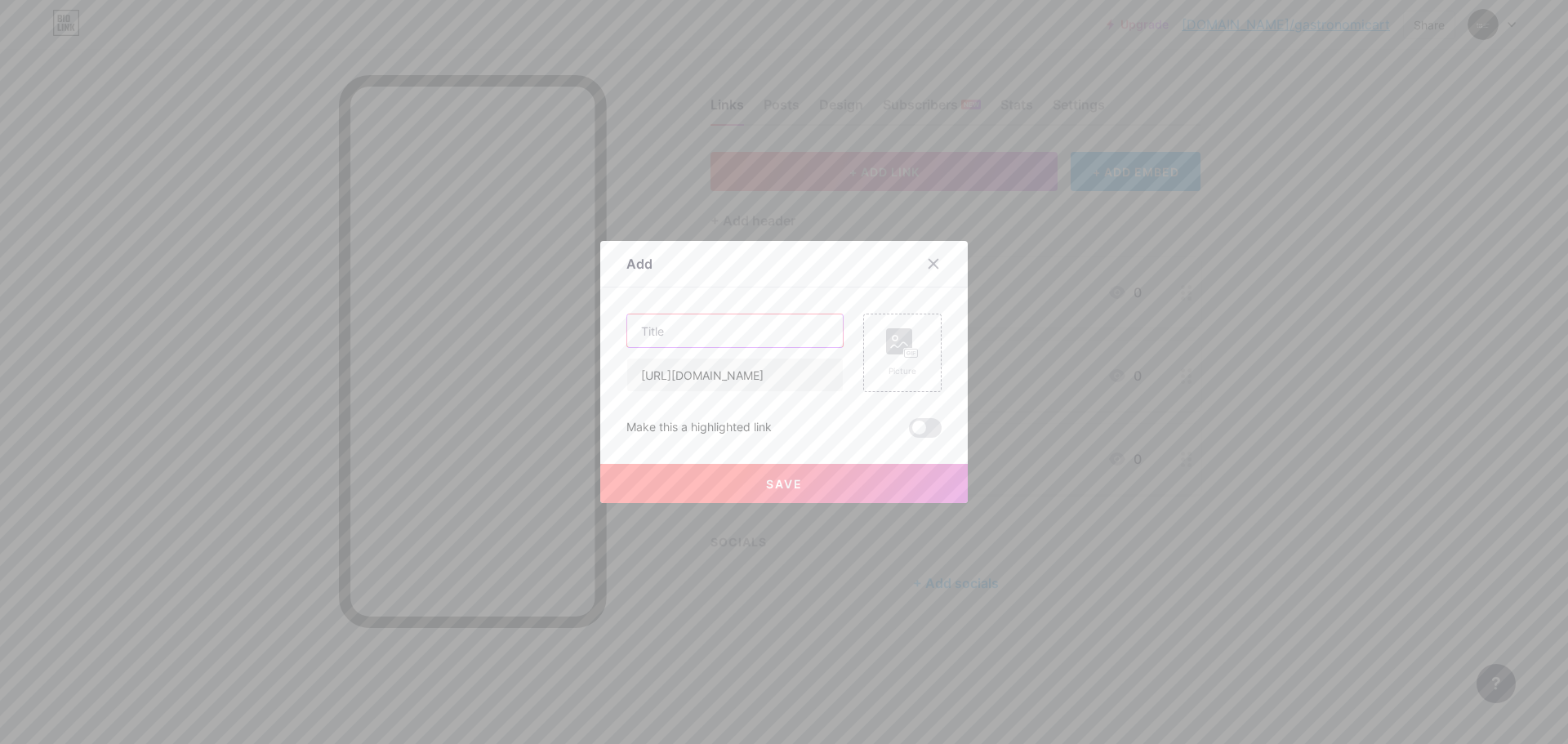
paste input "linkedin"
type input "linkedin"
click at [730, 479] on button "Save" at bounding box center [784, 483] width 368 height 39
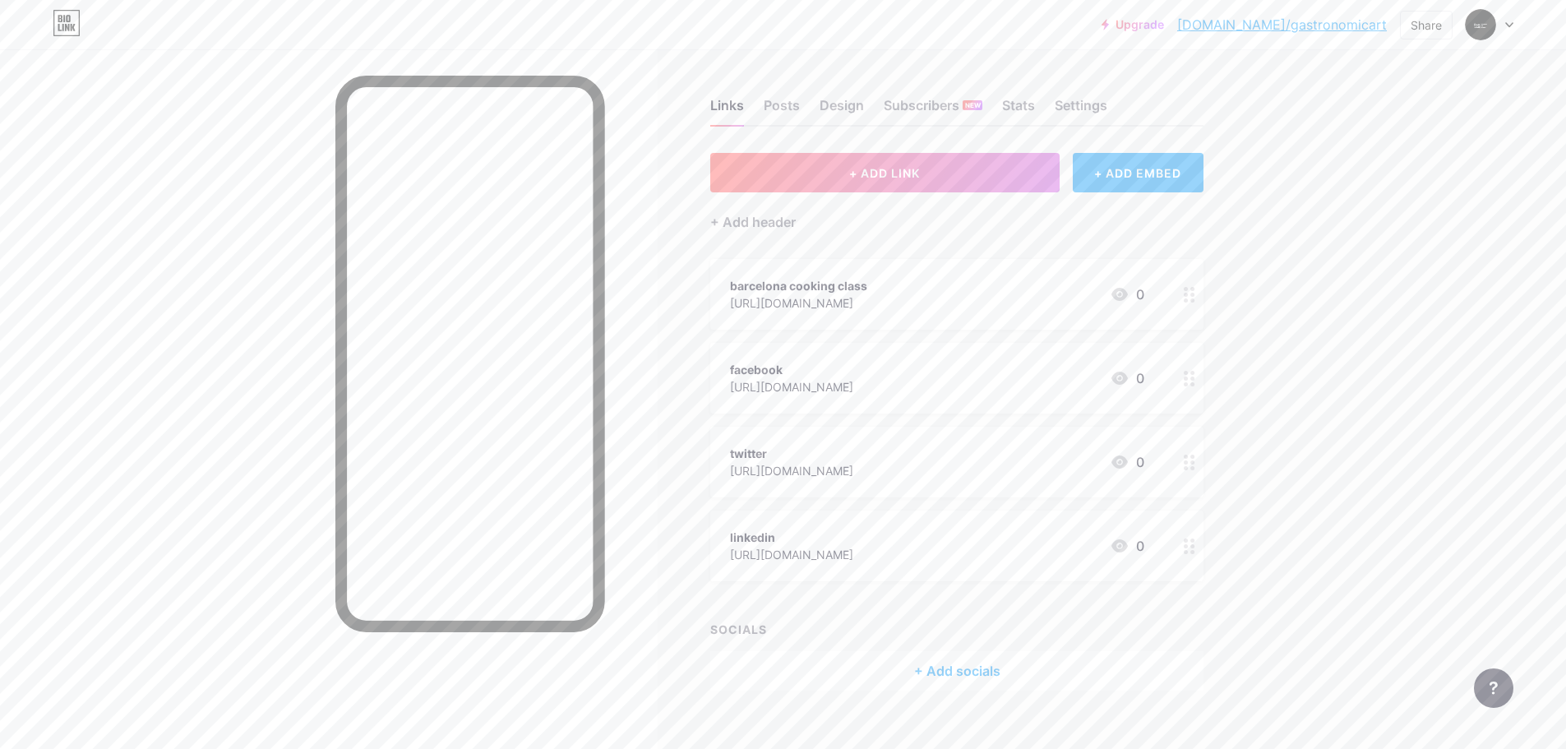
click at [1296, 23] on link "[DOMAIN_NAME]/gastronomicart" at bounding box center [1282, 25] width 210 height 20
click at [1095, 108] on div "Settings" at bounding box center [1081, 110] width 53 height 30
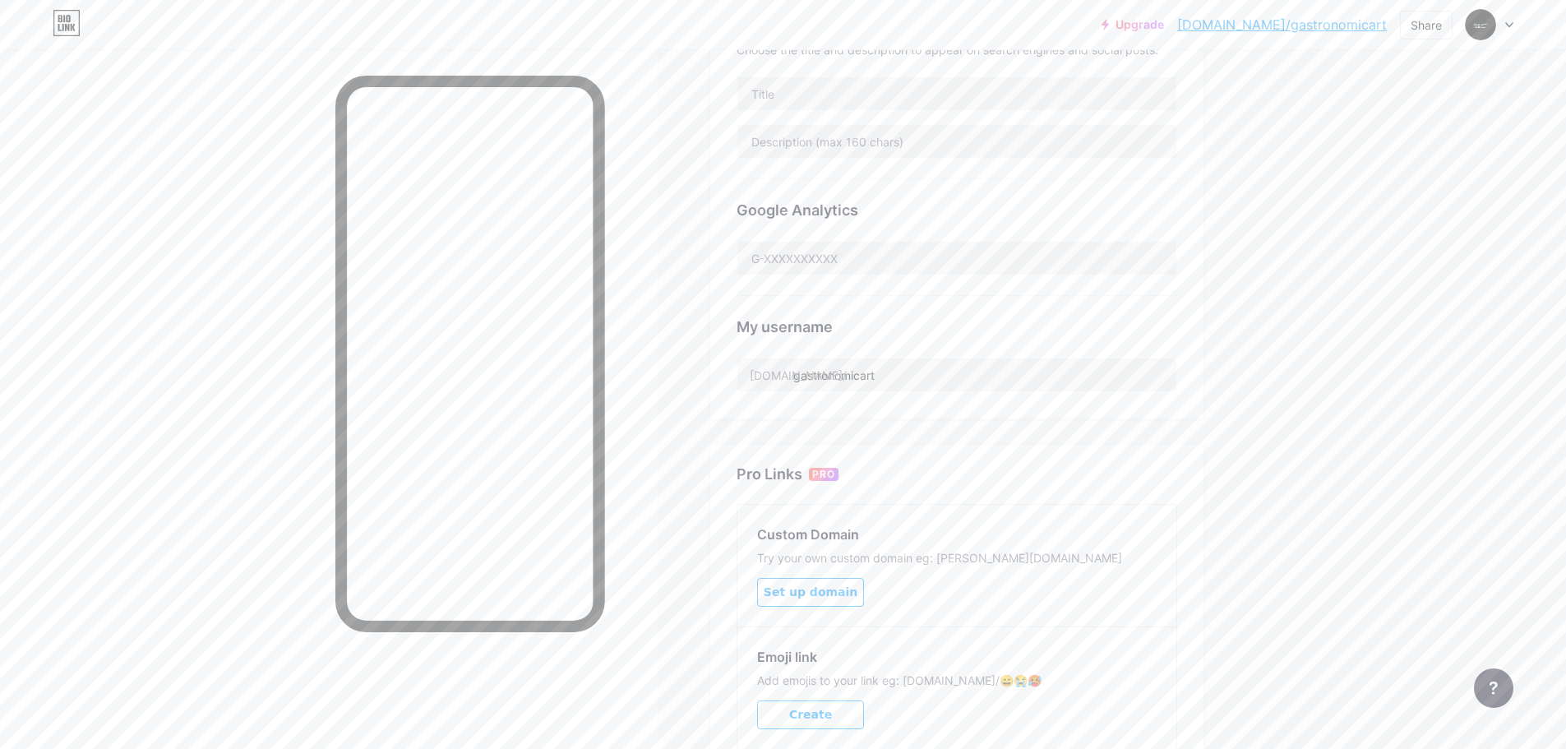
scroll to position [208, 0]
